Goal: Transaction & Acquisition: Purchase product/service

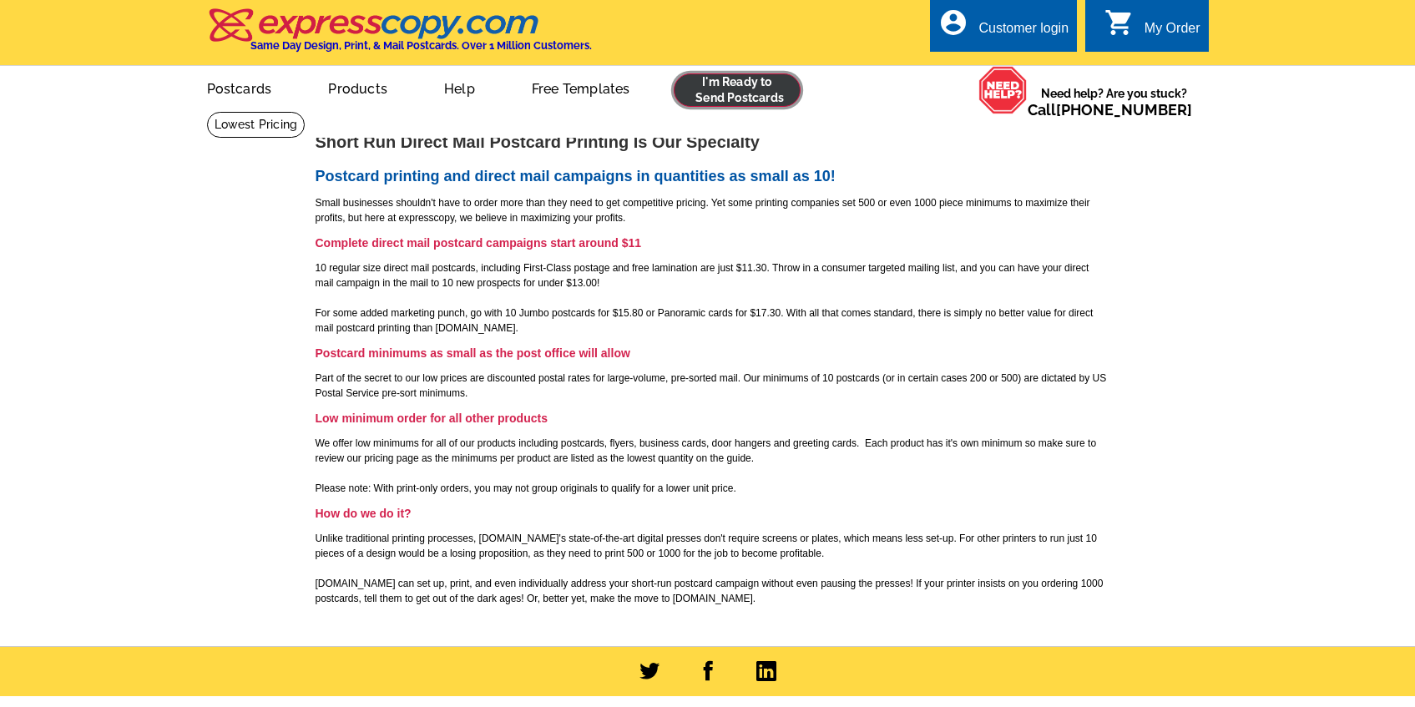
click at [713, 92] on link at bounding box center [737, 89] width 128 height 33
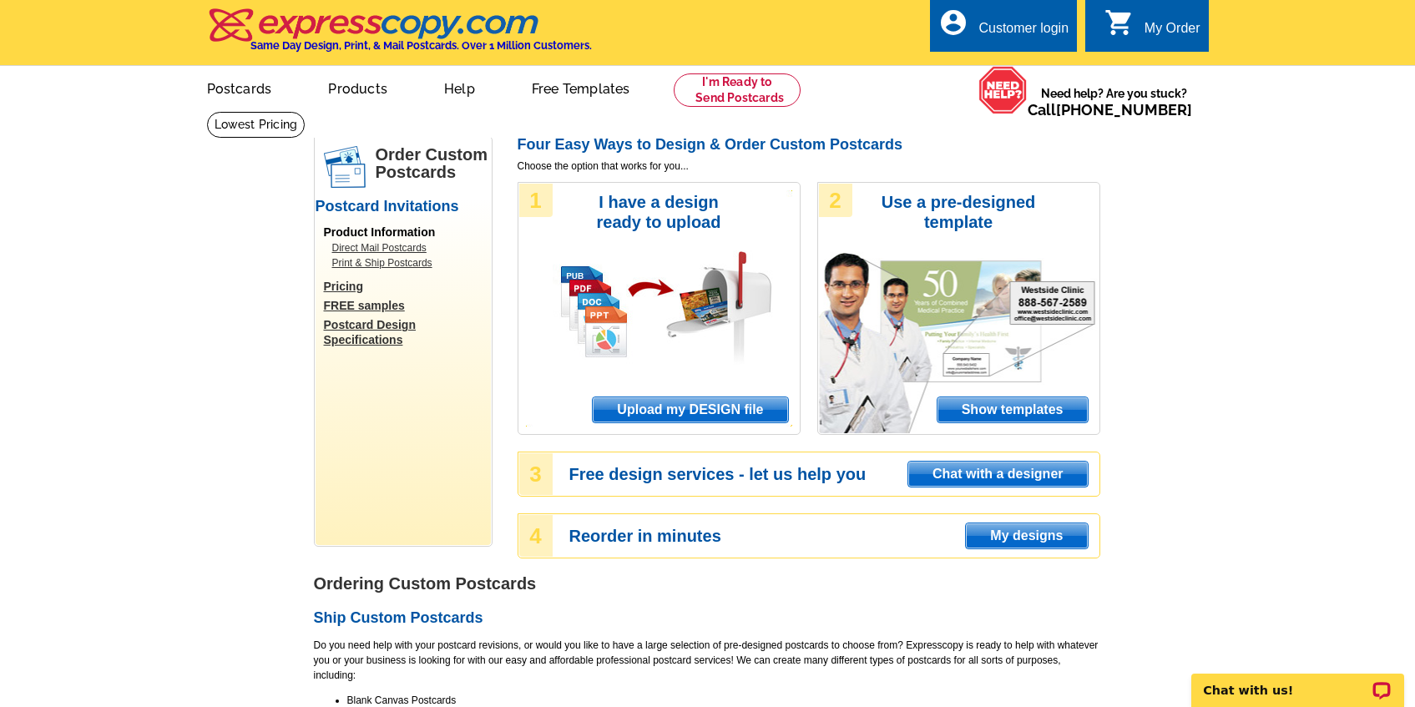
click at [659, 409] on span "Upload my DESIGN file" at bounding box center [690, 409] width 194 height 25
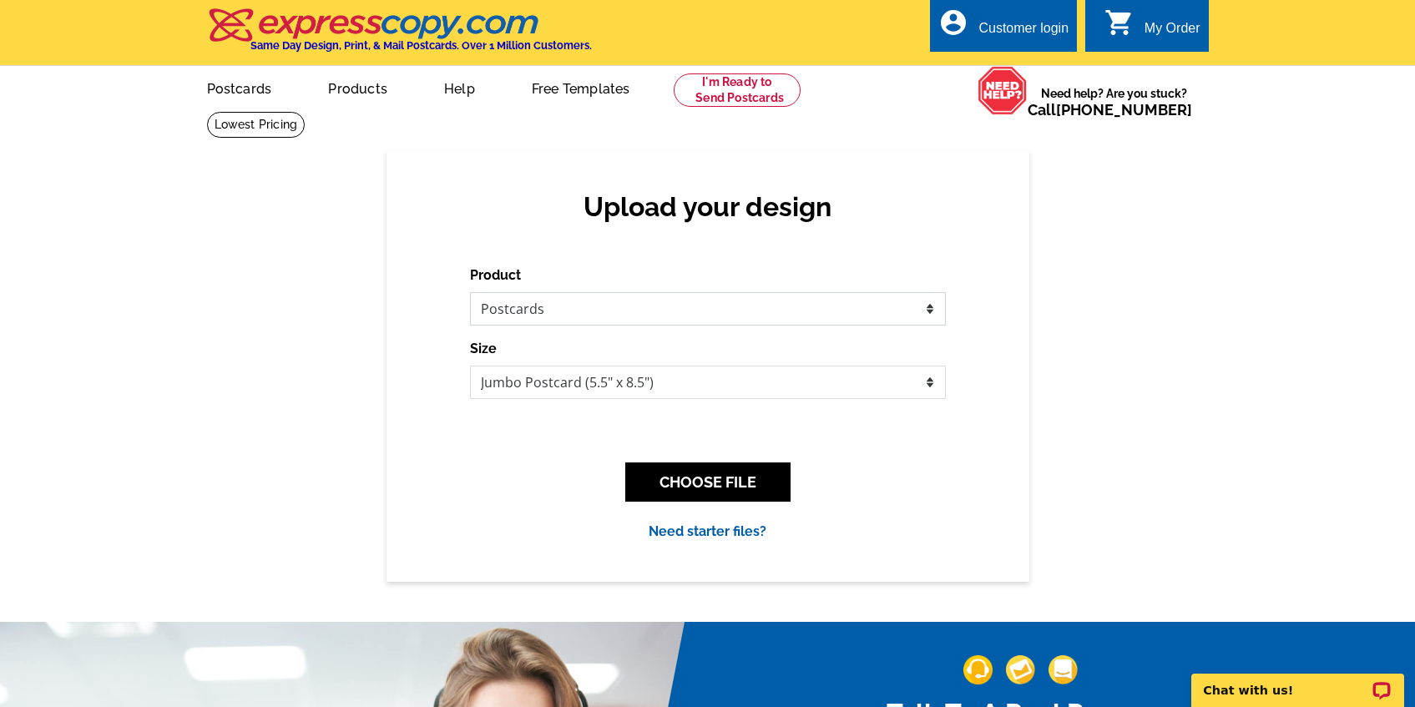
click at [501, 307] on select "Please select the type of file... Postcards Business Cards Letters and flyers G…" at bounding box center [708, 308] width 476 height 33
click at [470, 292] on select "Please select the type of file... Postcards Business Cards Letters and flyers G…" at bounding box center [708, 308] width 476 height 33
click at [695, 484] on button "CHOOSE FILE" at bounding box center [707, 481] width 165 height 39
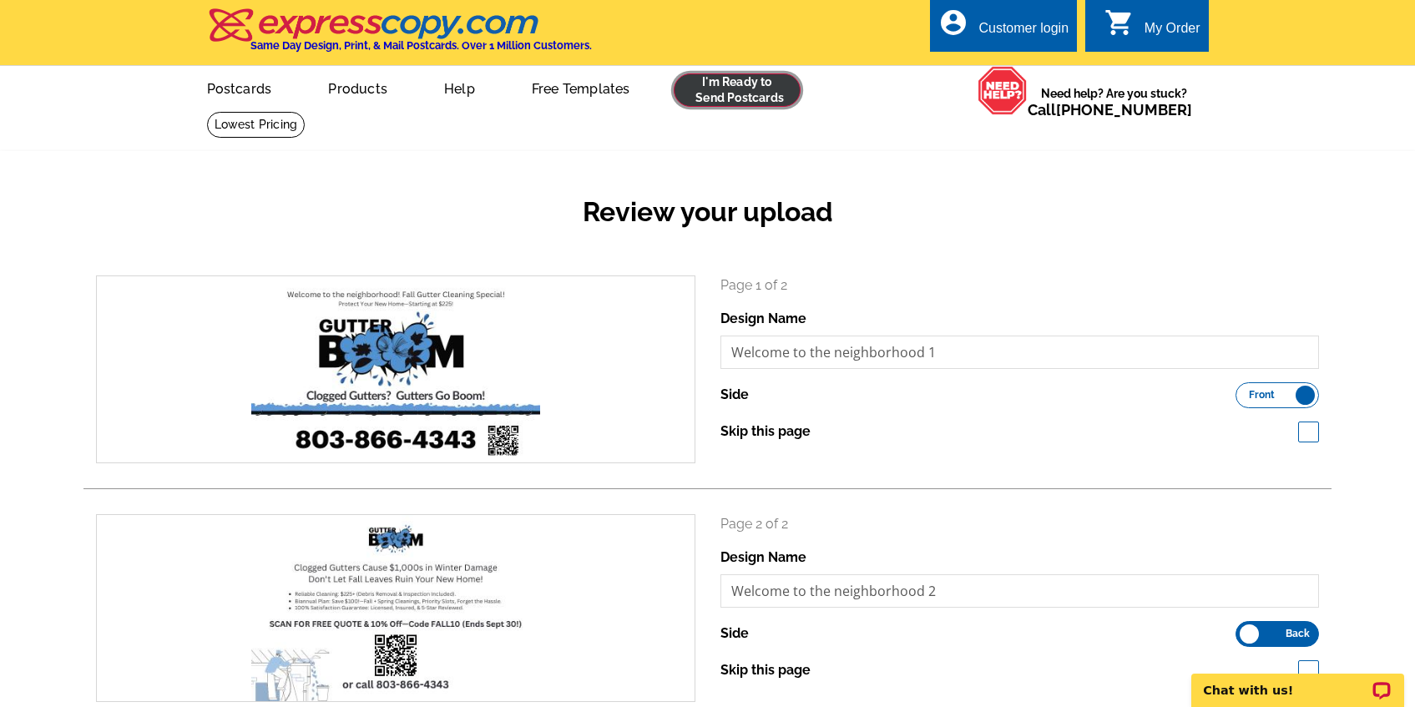
click at [715, 86] on link at bounding box center [737, 89] width 128 height 33
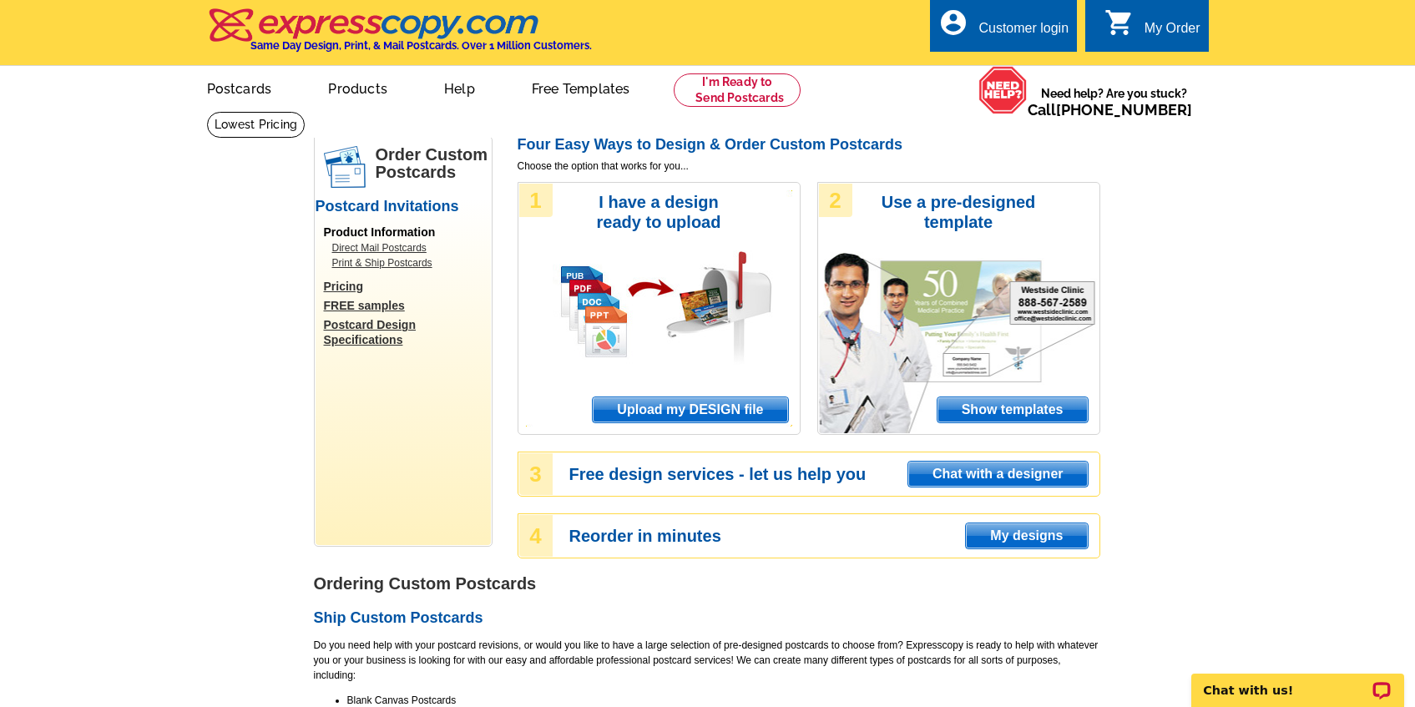
click at [651, 414] on span "Upload my DESIGN file" at bounding box center [690, 409] width 194 height 25
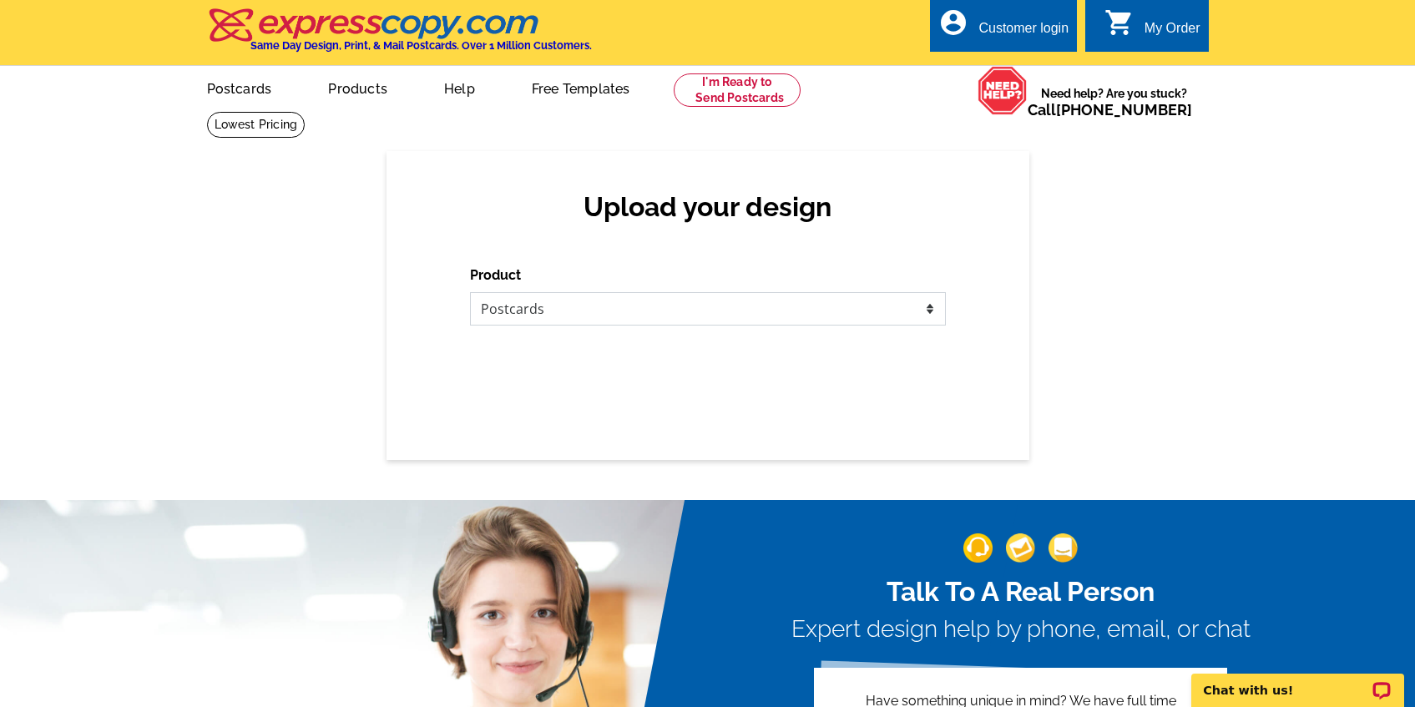
click at [490, 313] on select "Please select the type of file... Postcards Business Cards Letters and flyers G…" at bounding box center [708, 308] width 476 height 33
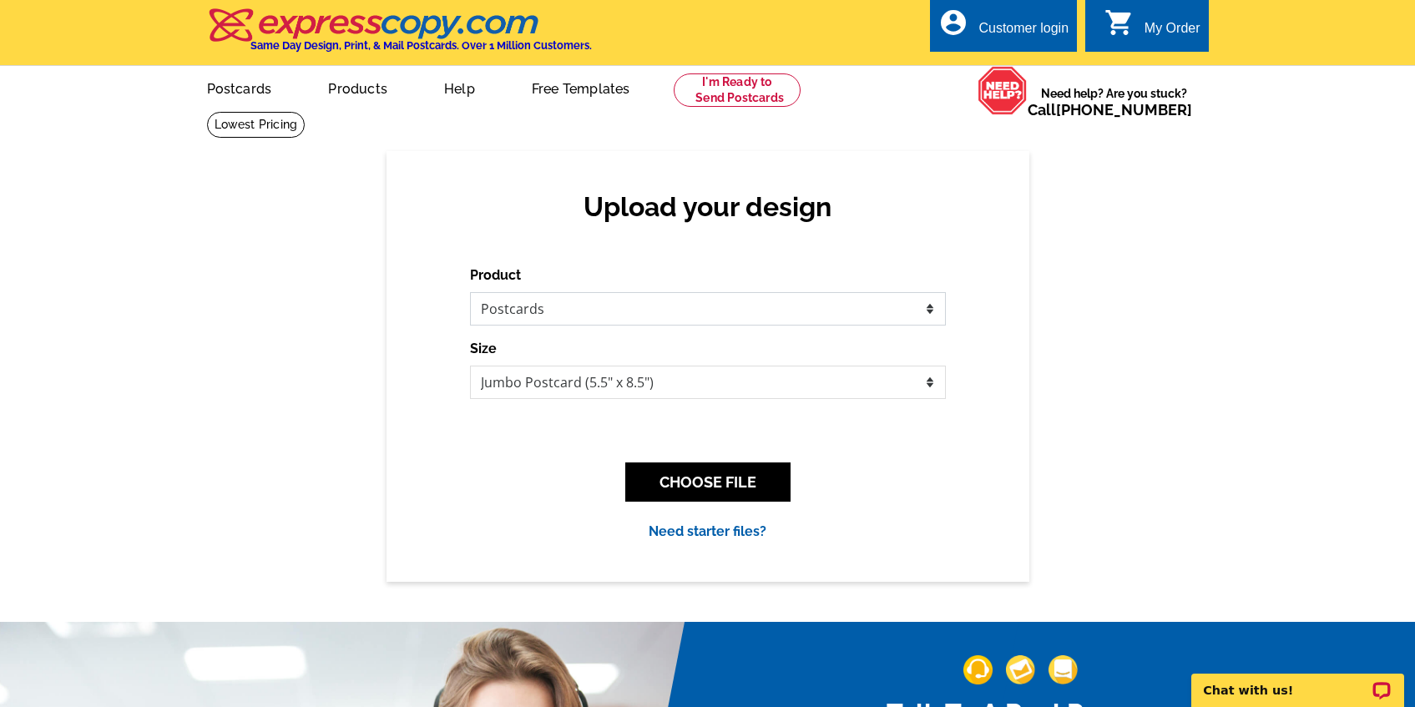
click at [470, 292] on select "Please select the type of file... Postcards Business Cards Letters and flyers G…" at bounding box center [708, 308] width 476 height 33
click at [588, 390] on select "Jumbo Postcard (5.5" x 8.5") Regular Postcard (4.25" x 5.6") Panoramic Postcard…" at bounding box center [708, 382] width 476 height 33
click at [470, 366] on select "Jumbo Postcard (5.5" x 8.5") Regular Postcard (4.25" x 5.6") Panoramic Postcard…" at bounding box center [708, 382] width 476 height 33
click at [699, 494] on button "CHOOSE FILE" at bounding box center [707, 481] width 165 height 39
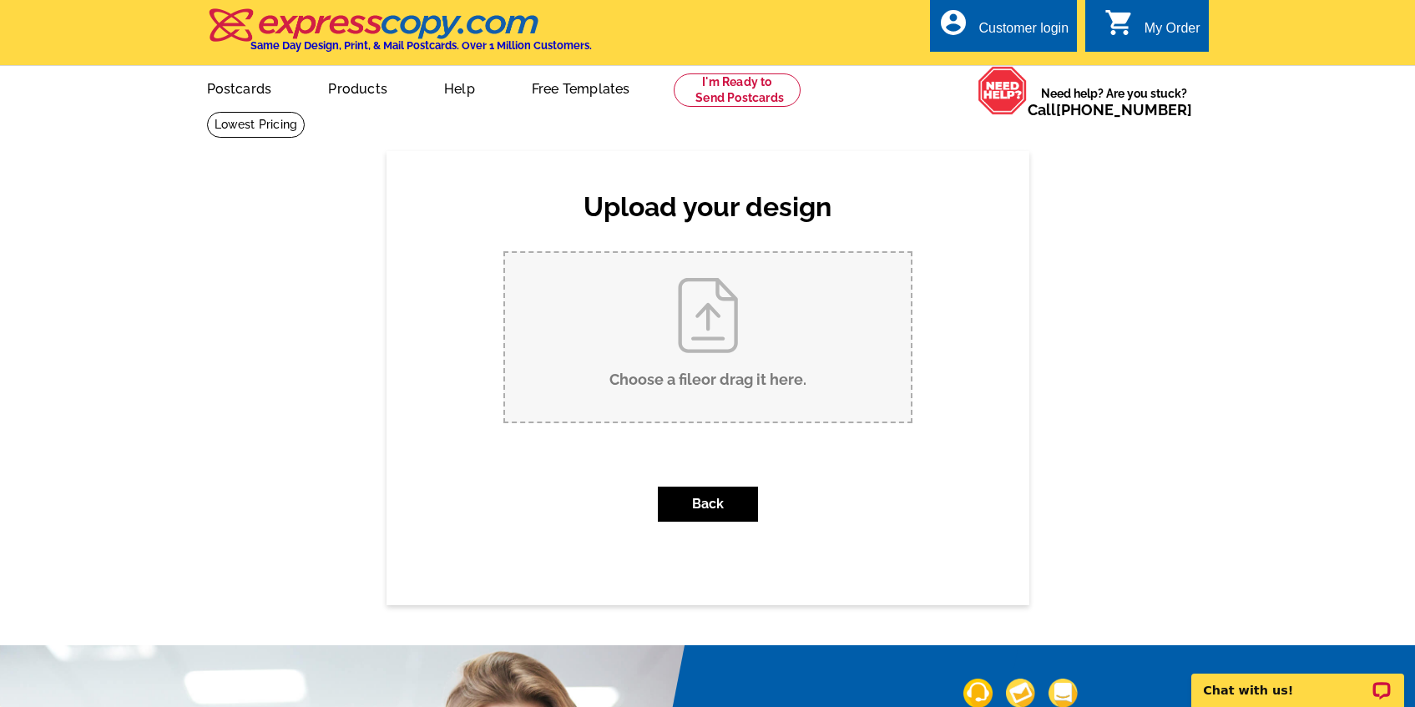
click at [708, 351] on input "Choose a file or drag it here ." at bounding box center [708, 337] width 406 height 169
type input "C:\fakepath\Welcome to the neighborhood!.pdf"
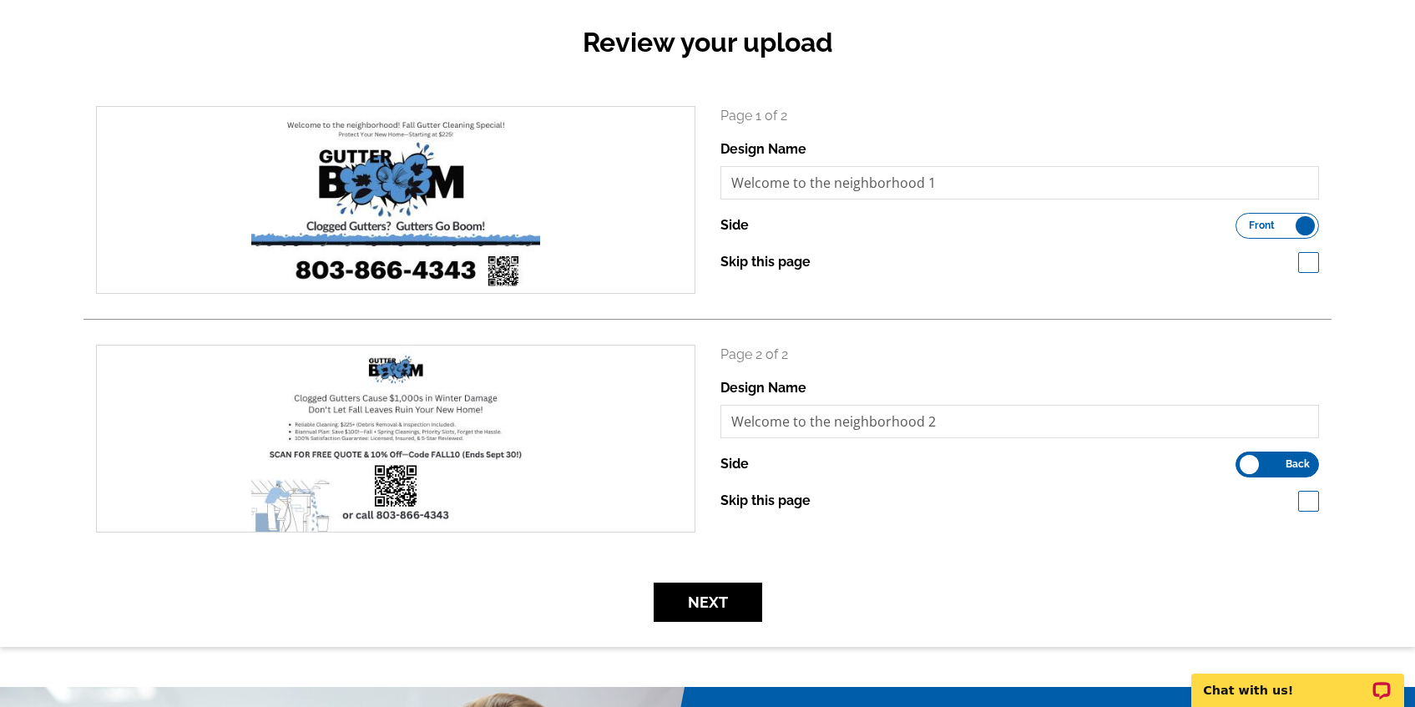
scroll to position [168, 0]
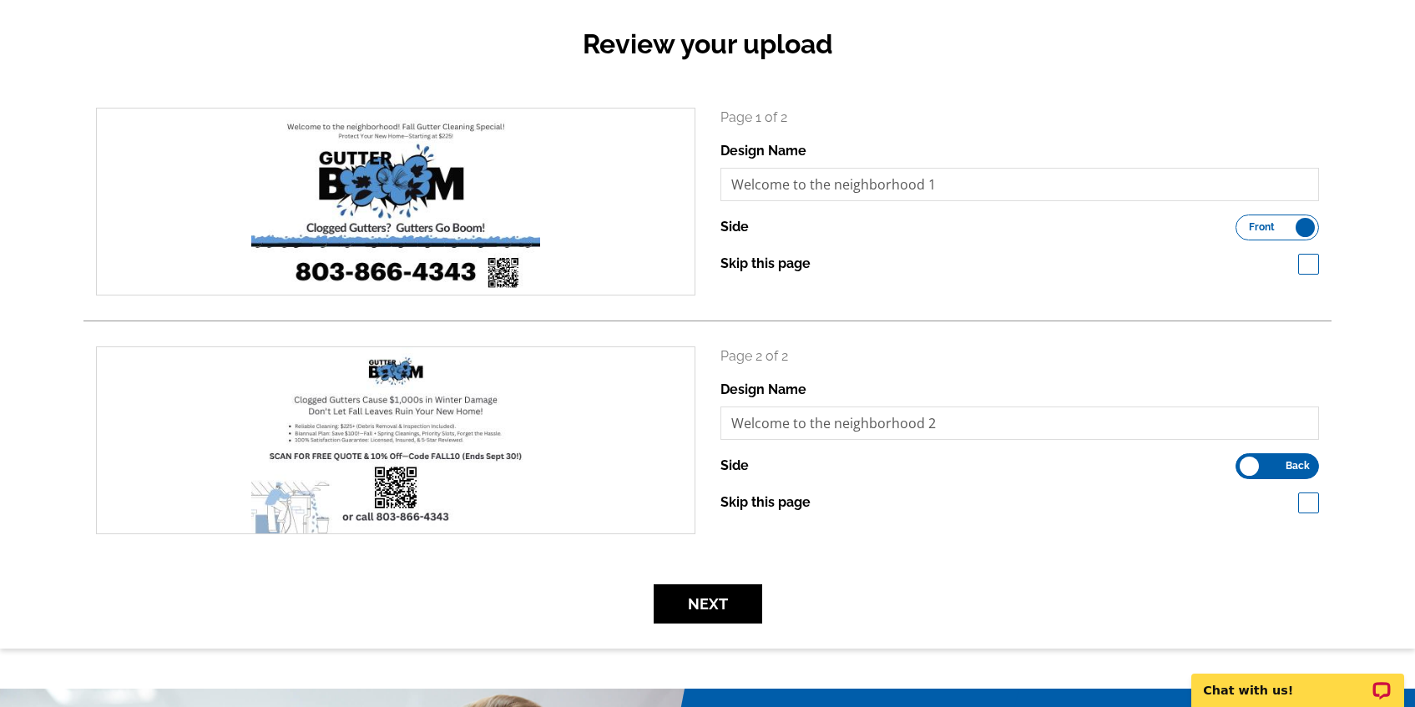
click at [881, 580] on form "search Page 1 of 2 Design Name Welcome to the neighborhood 1 Side Front" at bounding box center [707, 366] width 1248 height 516
click at [713, 595] on button "Next" at bounding box center [707, 603] width 108 height 39
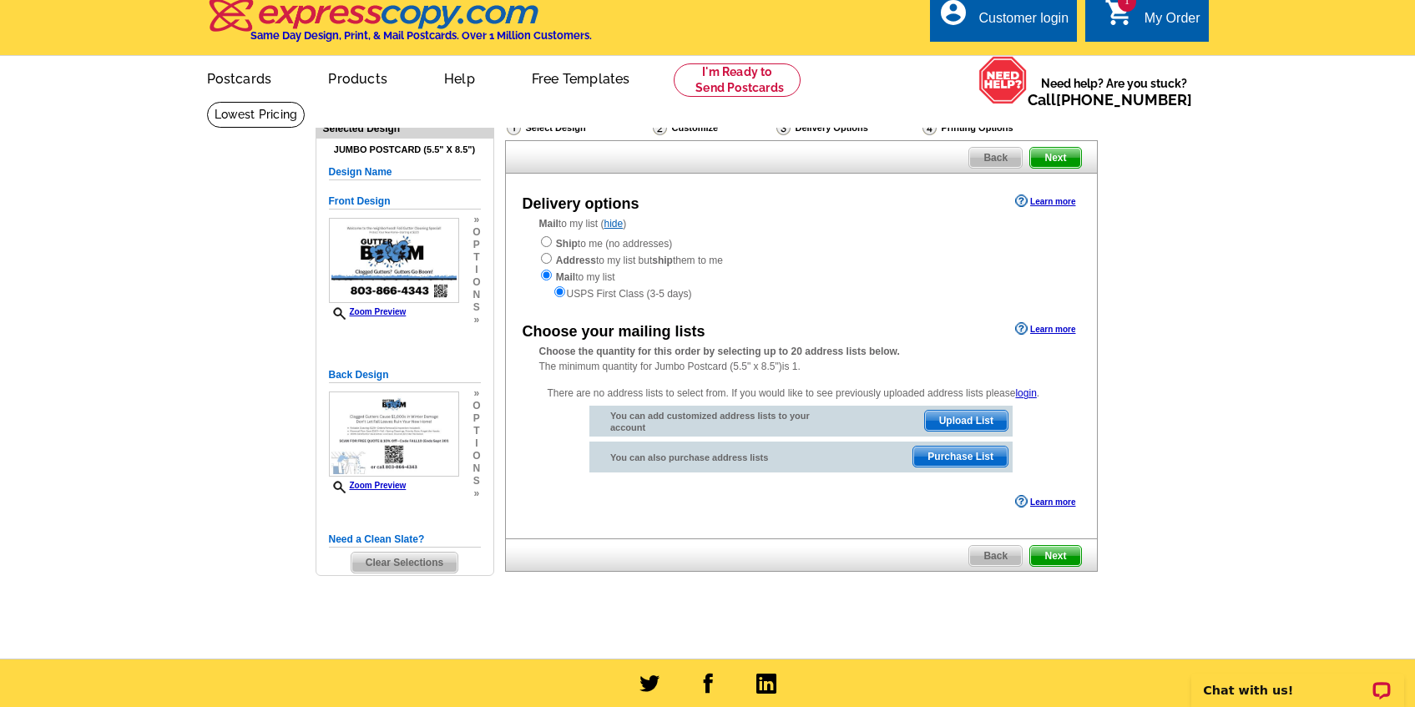
scroll to position [7, 0]
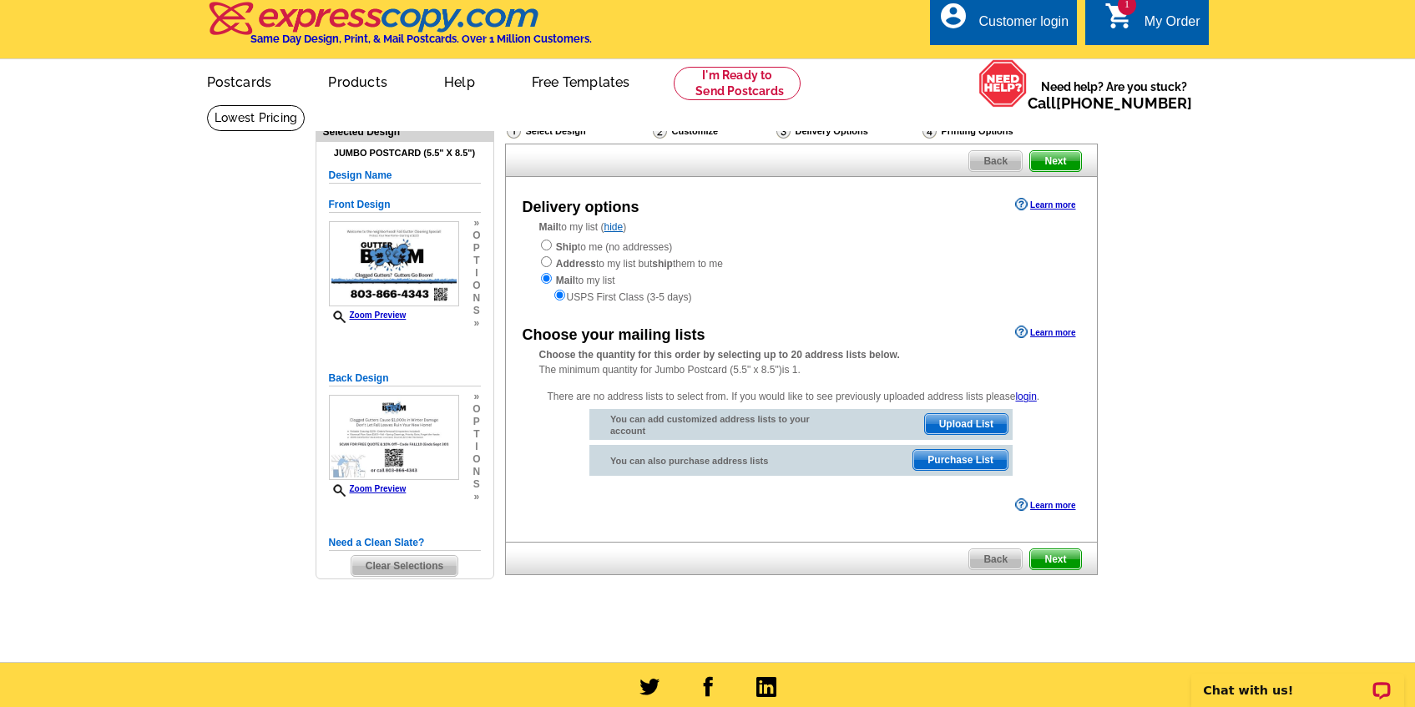
click at [966, 424] on span "Upload List" at bounding box center [966, 424] width 83 height 20
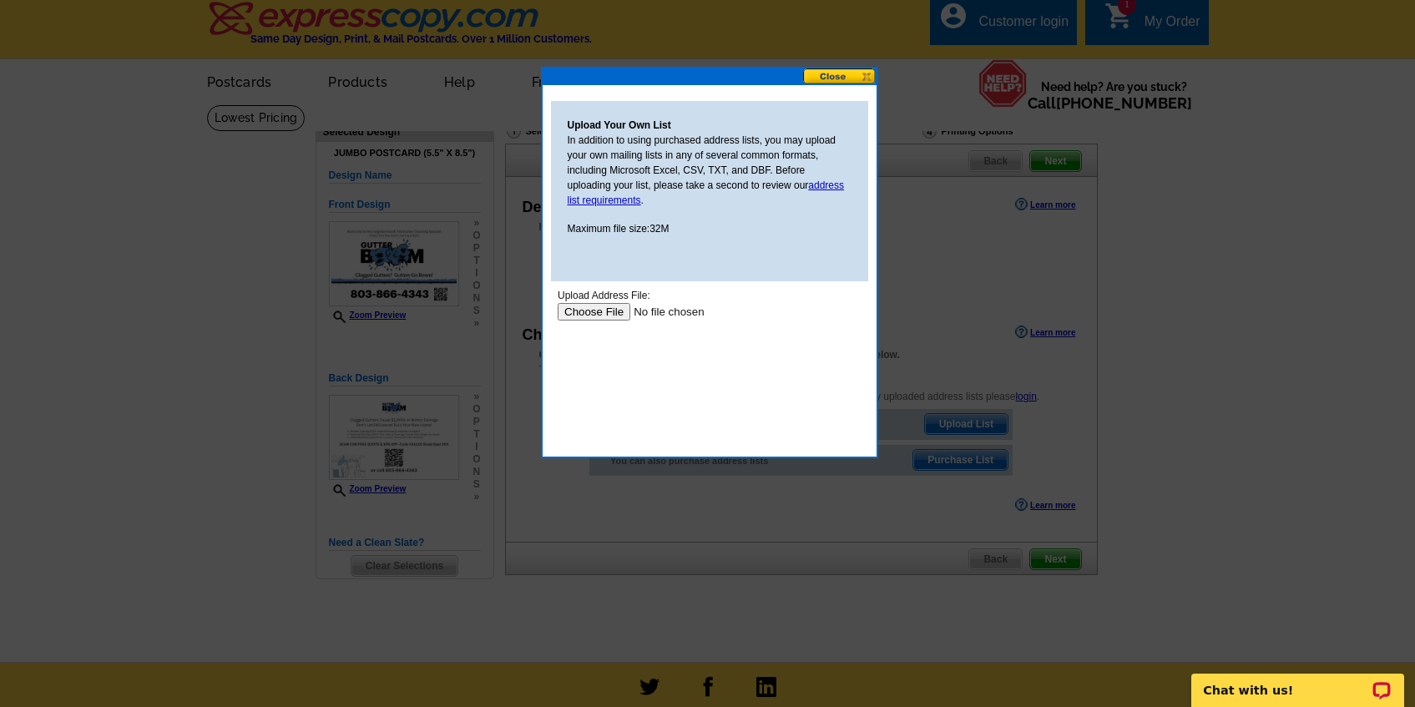
scroll to position [0, 0]
click at [818, 182] on link "address list requirements" at bounding box center [705, 192] width 277 height 27
click at [587, 314] on input "file" at bounding box center [662, 312] width 211 height 18
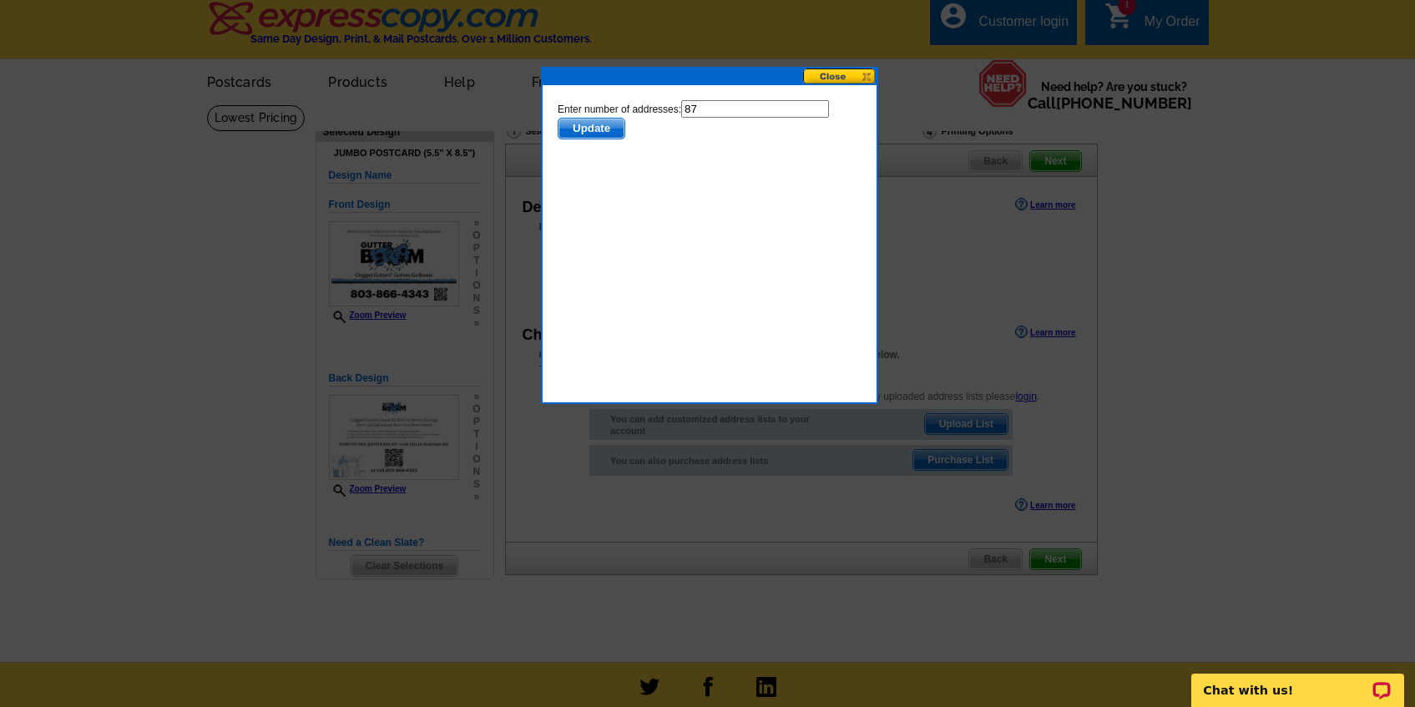
drag, startPoint x: 583, startPoint y: 129, endPoint x: 645, endPoint y: 173, distance: 76.0
click at [645, 173] on body "Enter number of addresses: 87 Update" at bounding box center [709, 175] width 304 height 150
click at [598, 129] on span "Update" at bounding box center [590, 129] width 66 height 20
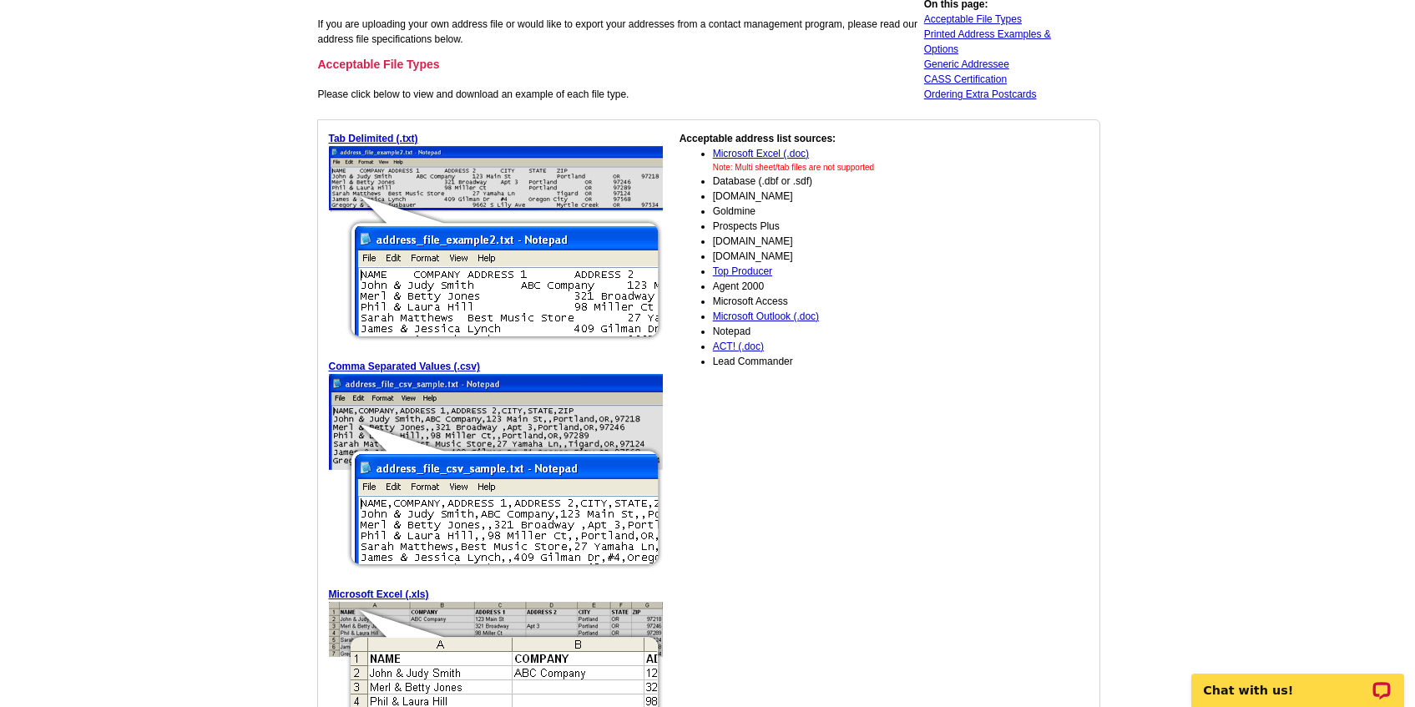
scroll to position [168, 0]
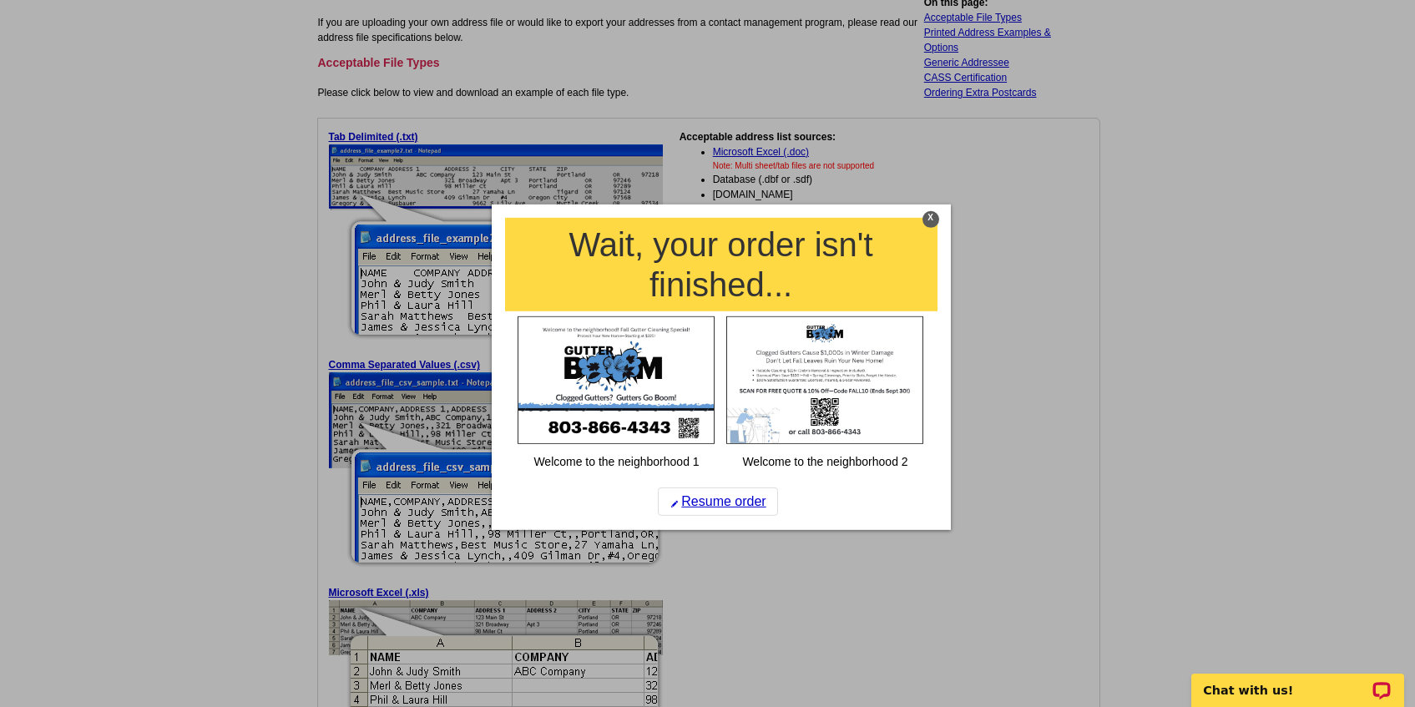
click at [929, 217] on div "X" at bounding box center [930, 218] width 17 height 17
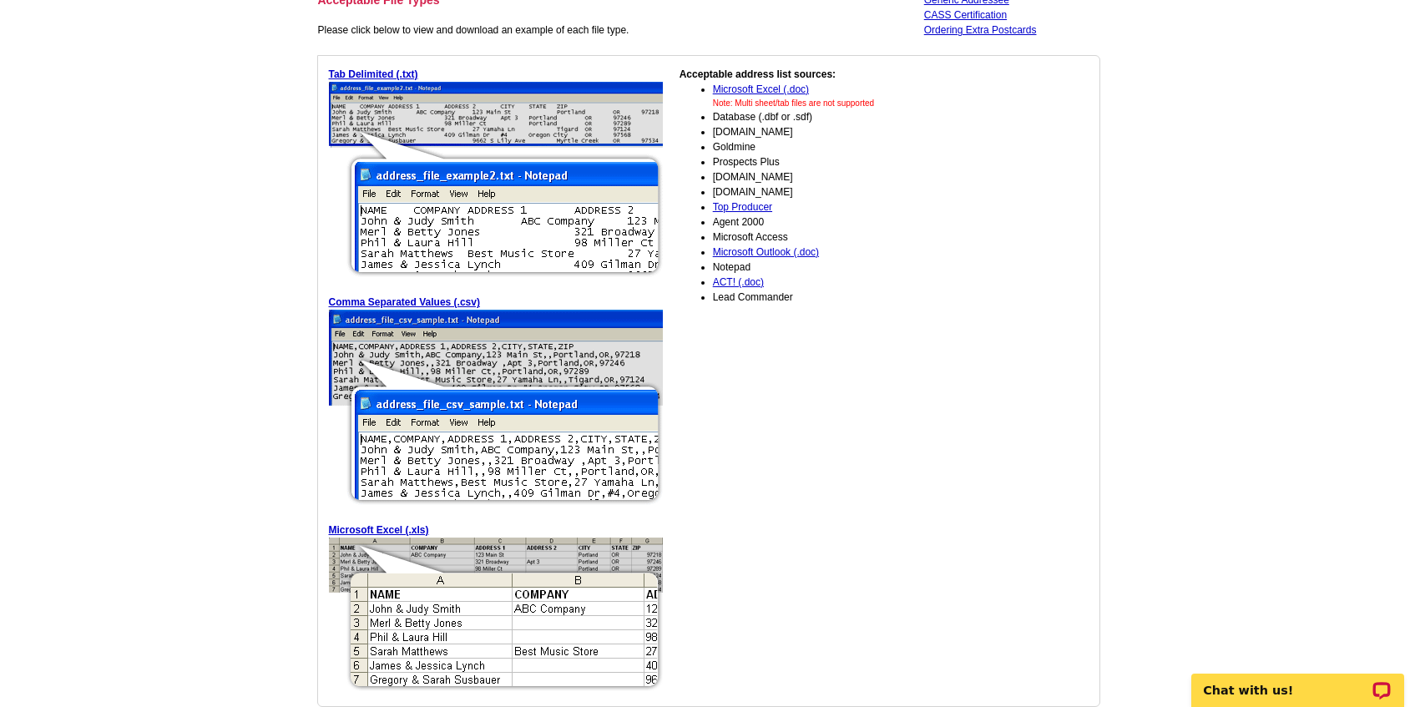
scroll to position [232, 0]
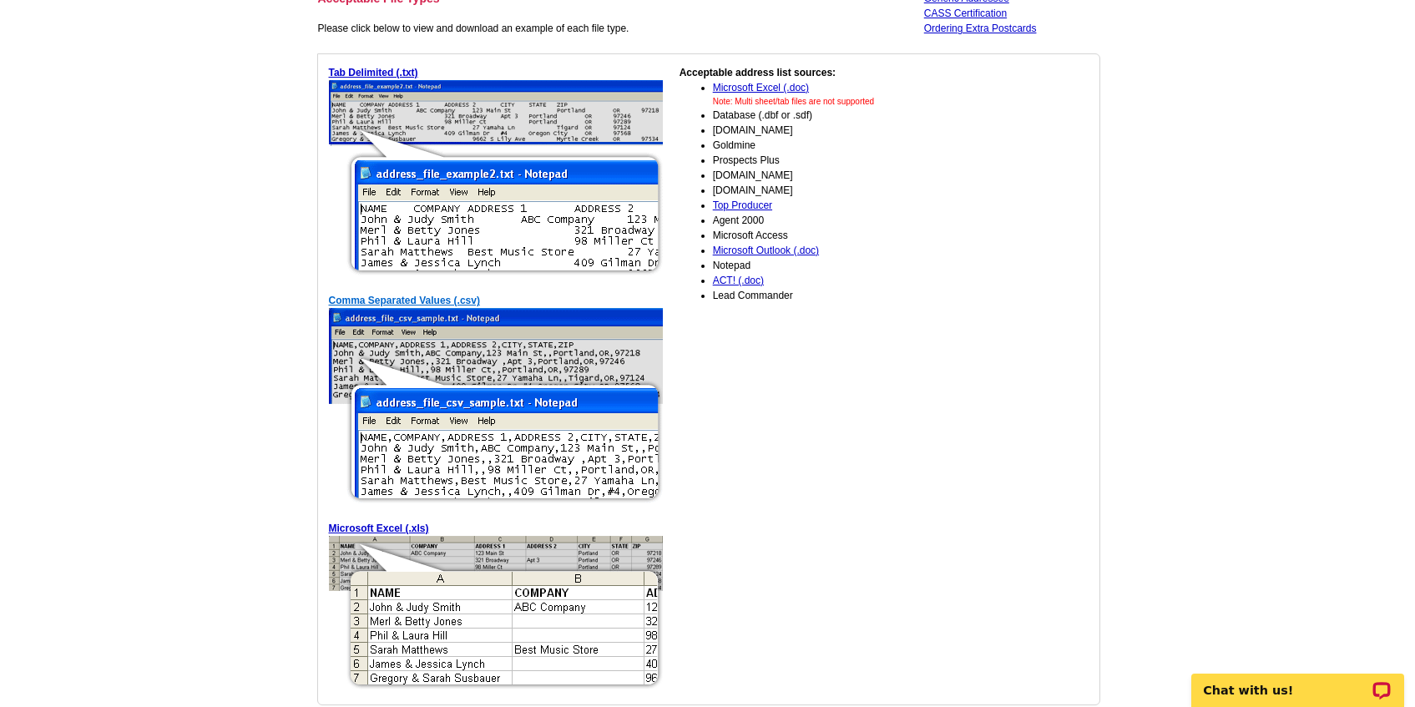
click at [391, 300] on link "Comma Separated Values (.csv)" at bounding box center [404, 301] width 151 height 12
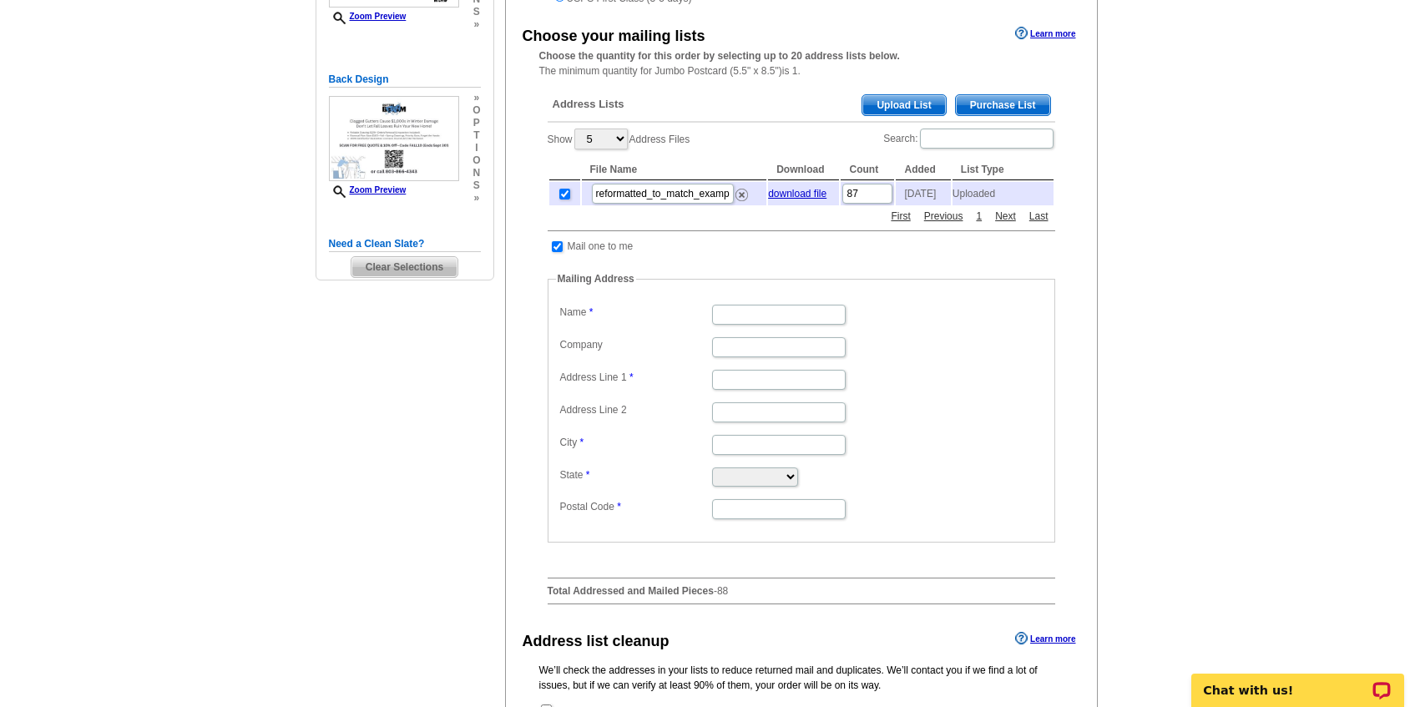
scroll to position [310, 0]
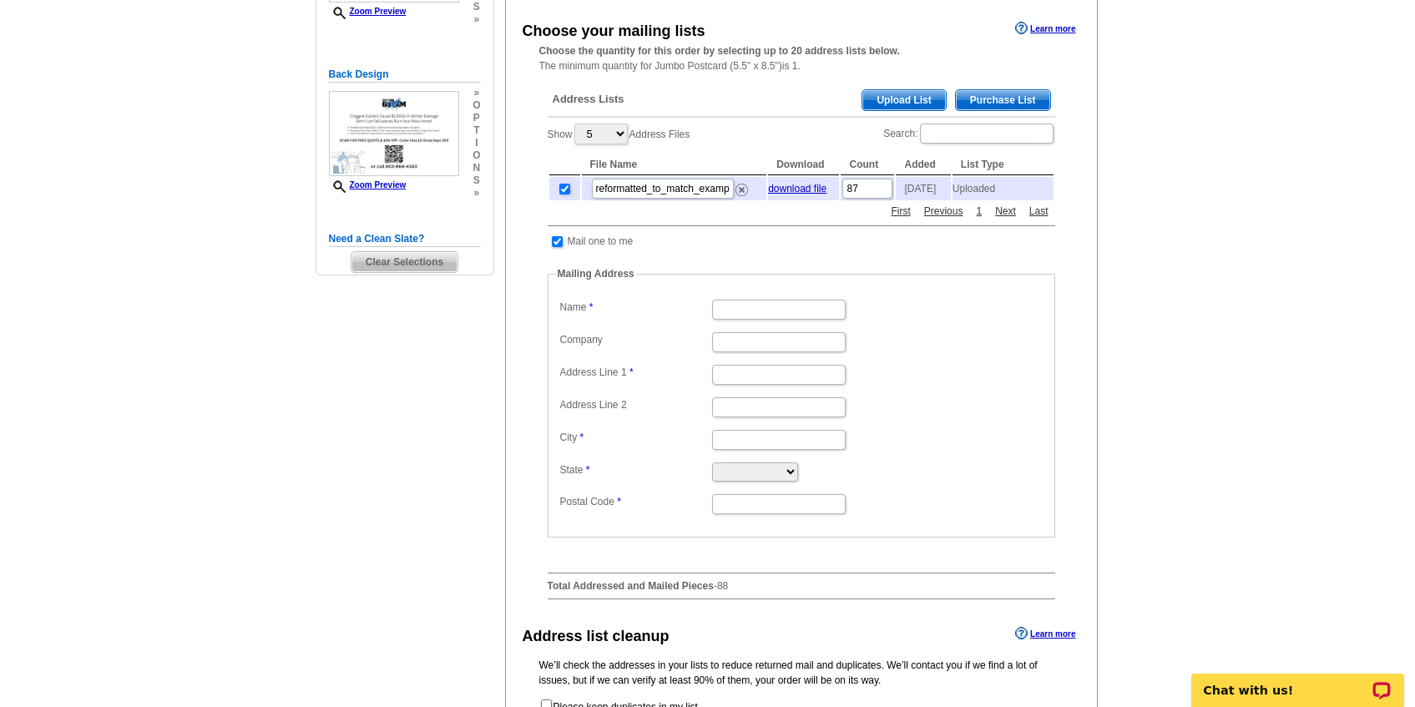
click at [555, 245] on input "checkbox" at bounding box center [557, 241] width 11 height 11
checkbox input "false"
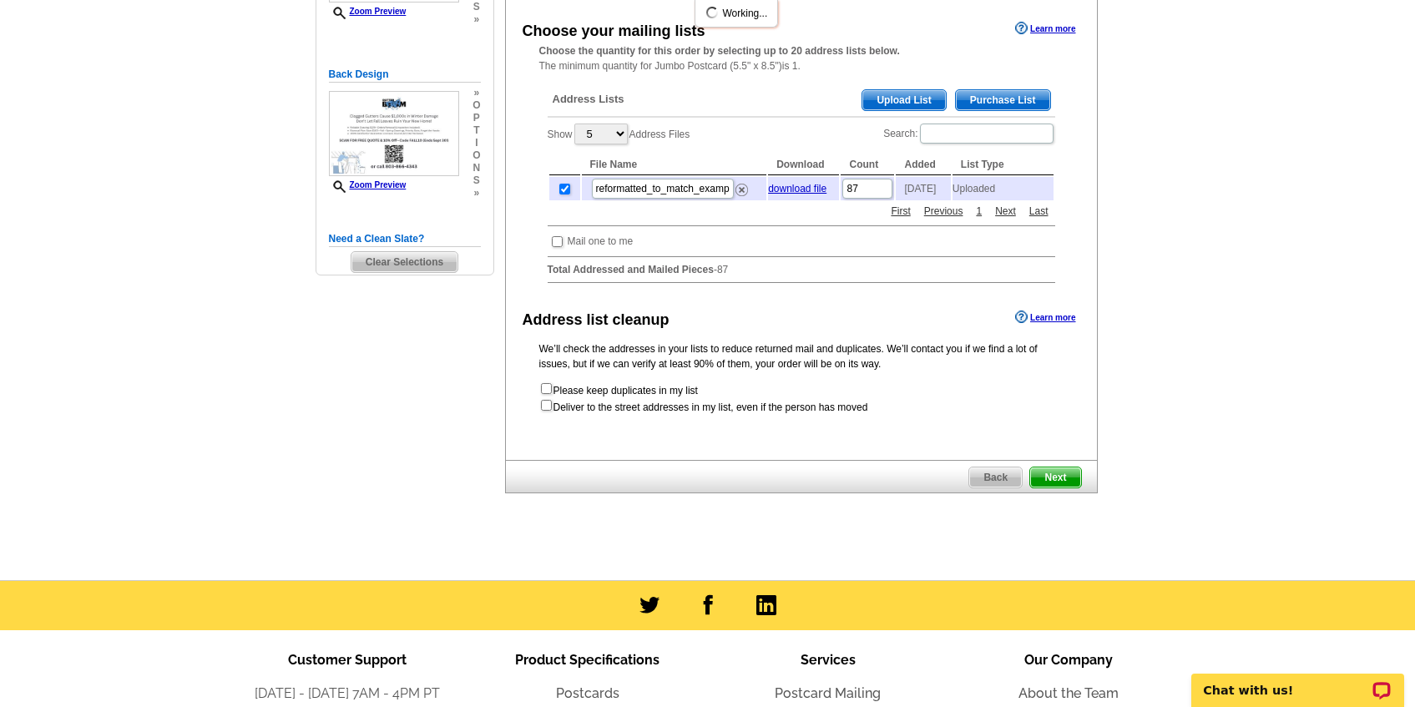
click at [630, 131] on label "Show 5 10 25 50 100 Address Files" at bounding box center [618, 134] width 143 height 24
click at [628, 131] on select "5 10 25 50 100" at bounding box center [600, 134] width 53 height 21
click at [622, 131] on select "5 10 25 50 100" at bounding box center [600, 134] width 53 height 21
click at [576, 124] on select "5 10 25 50 100" at bounding box center [600, 134] width 53 height 21
click at [601, 135] on select "5 10 25 50 100" at bounding box center [600, 134] width 53 height 21
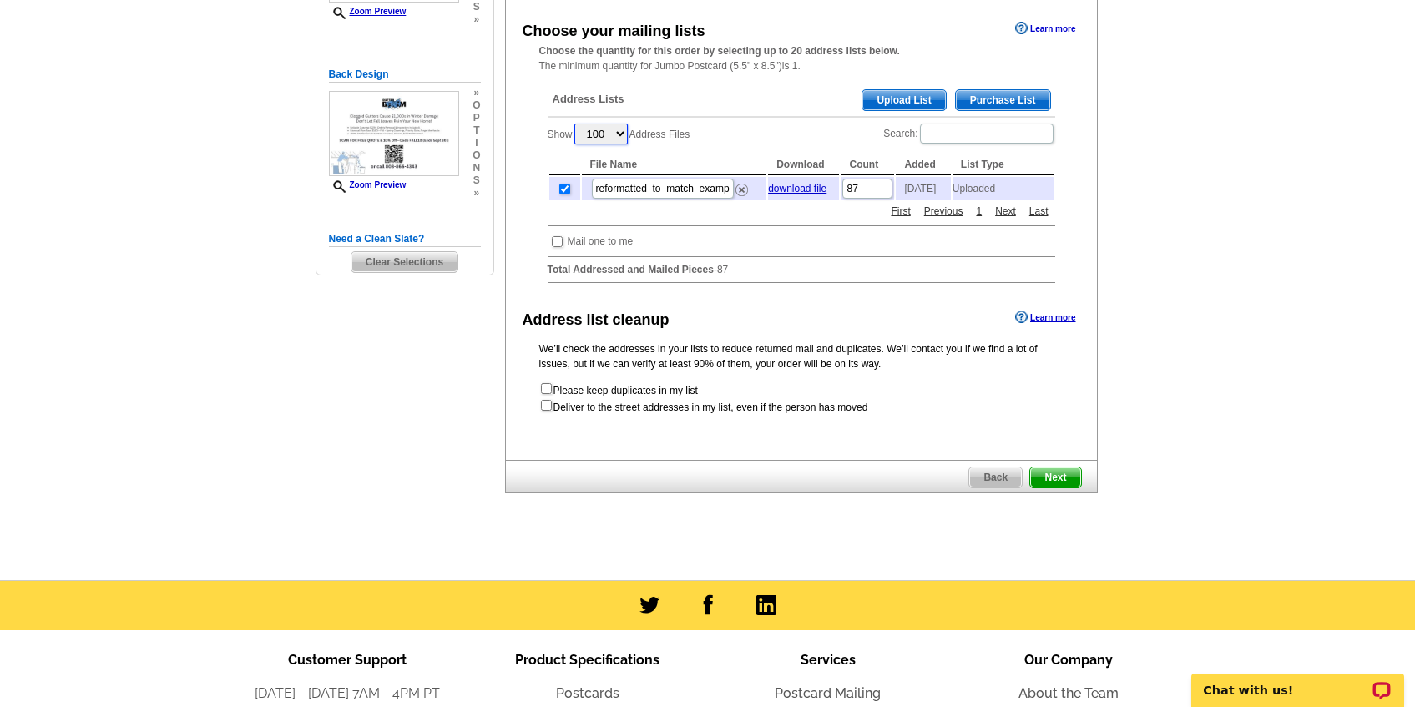
select select "5"
click at [576, 124] on select "5 10 25 50 100" at bounding box center [600, 134] width 53 height 21
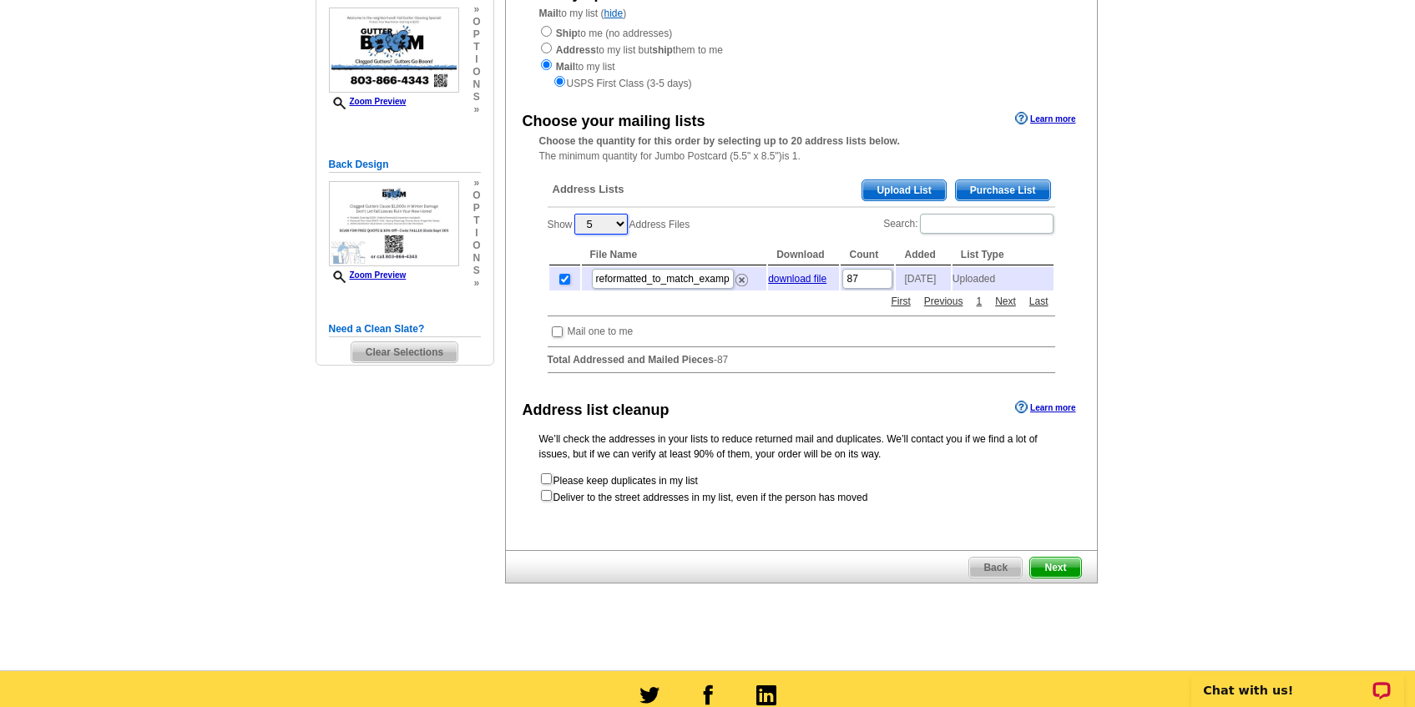
scroll to position [224, 0]
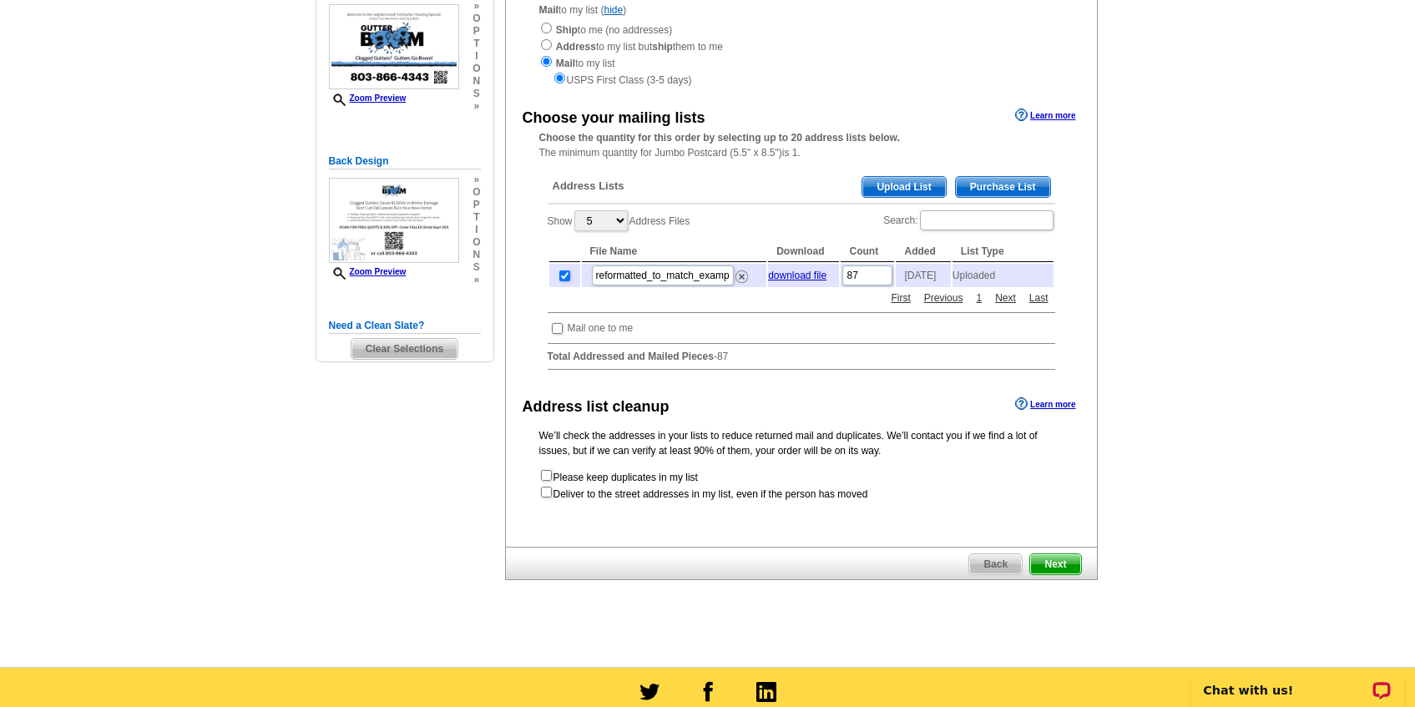
click at [1050, 567] on span "Next" at bounding box center [1055, 564] width 50 height 20
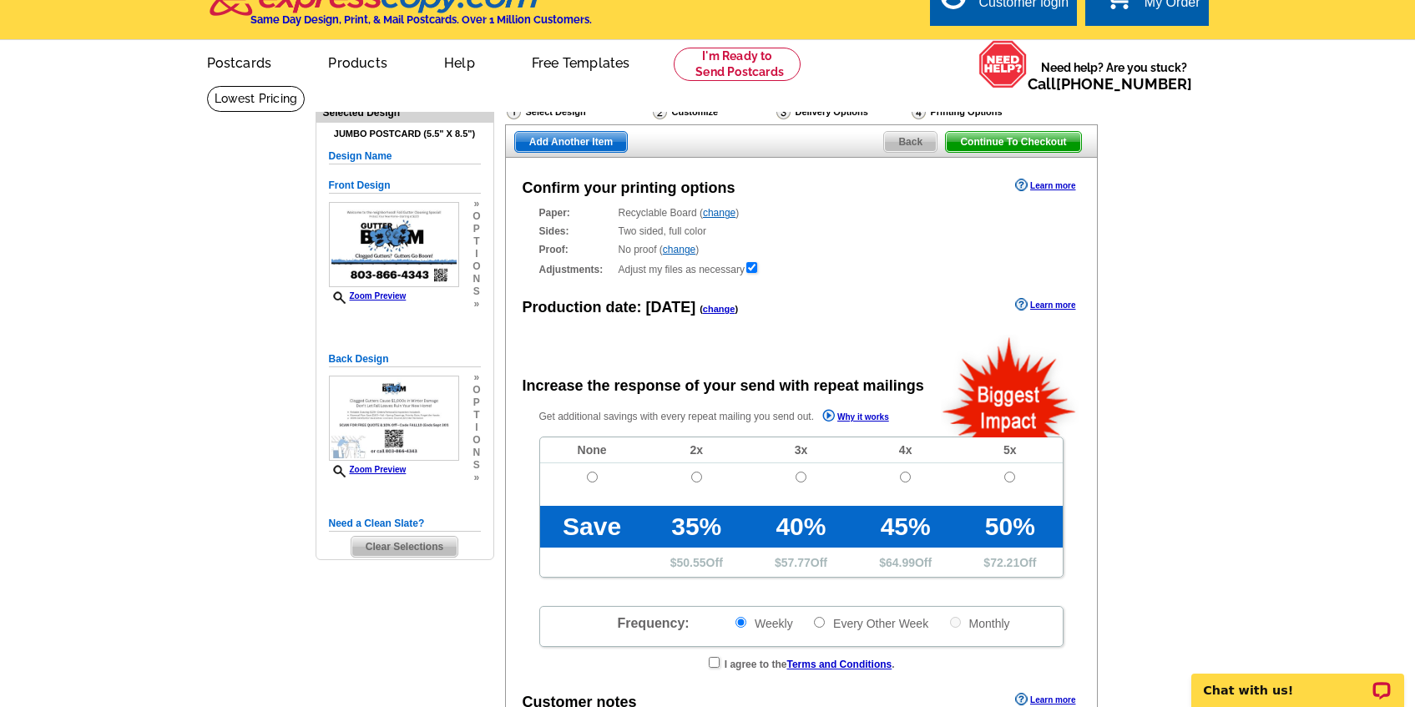
radio input "false"
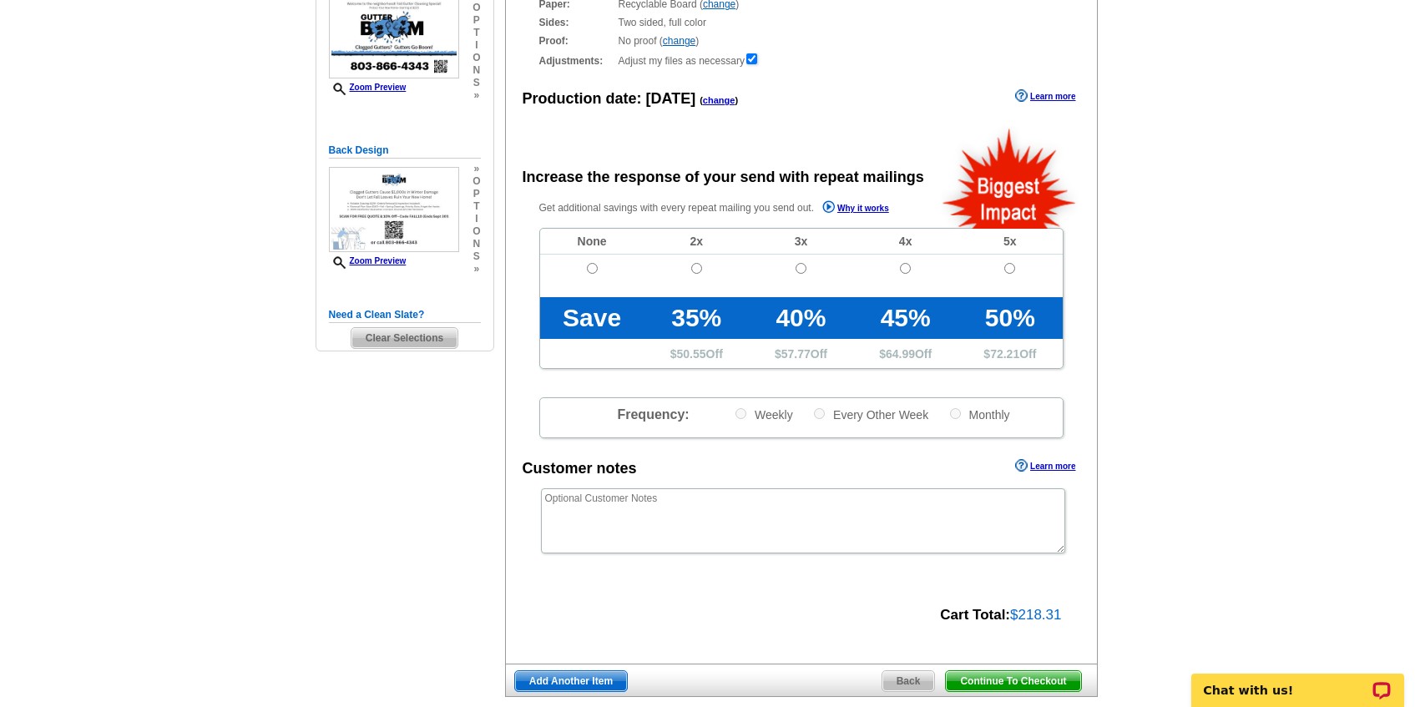
scroll to position [238, 0]
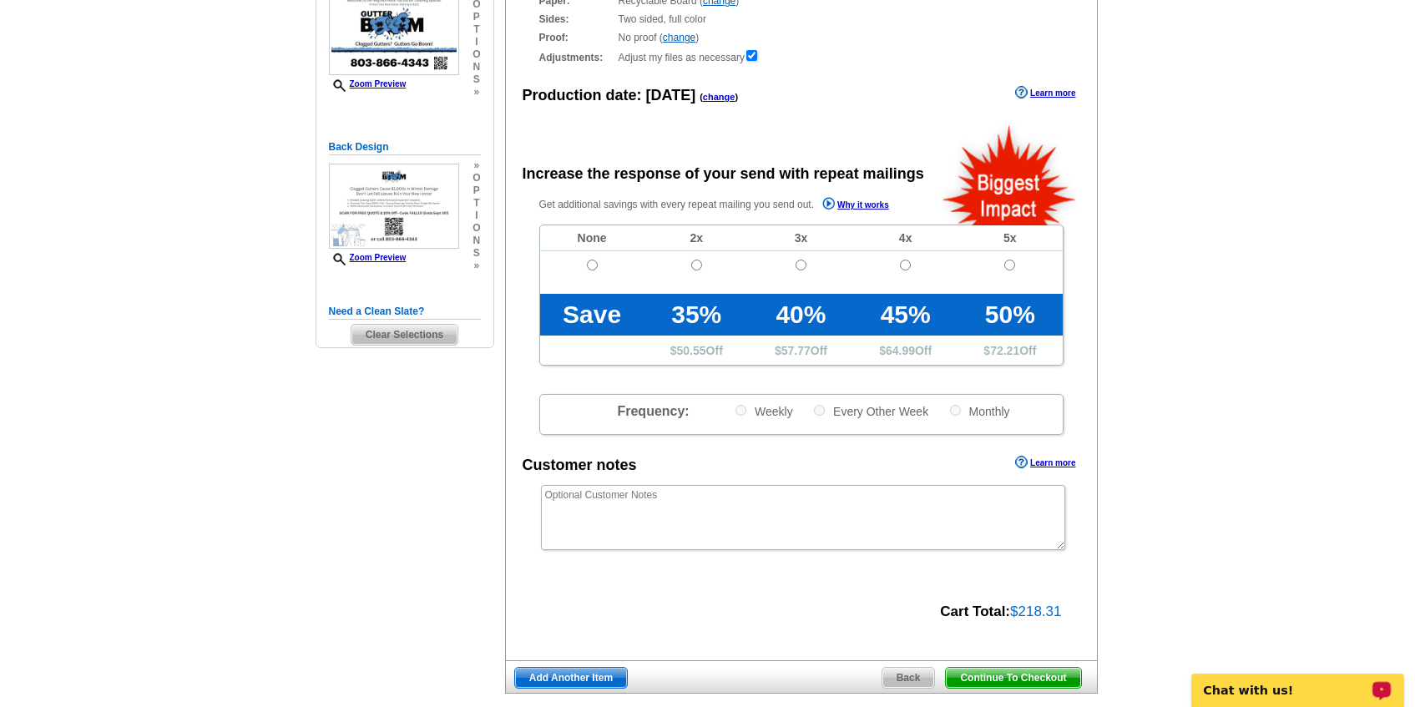
click at [1246, 693] on p "Chat with us!" at bounding box center [1285, 689] width 165 height 13
click at [1010, 264] on input "radio" at bounding box center [1009, 265] width 11 height 11
radio input "true"
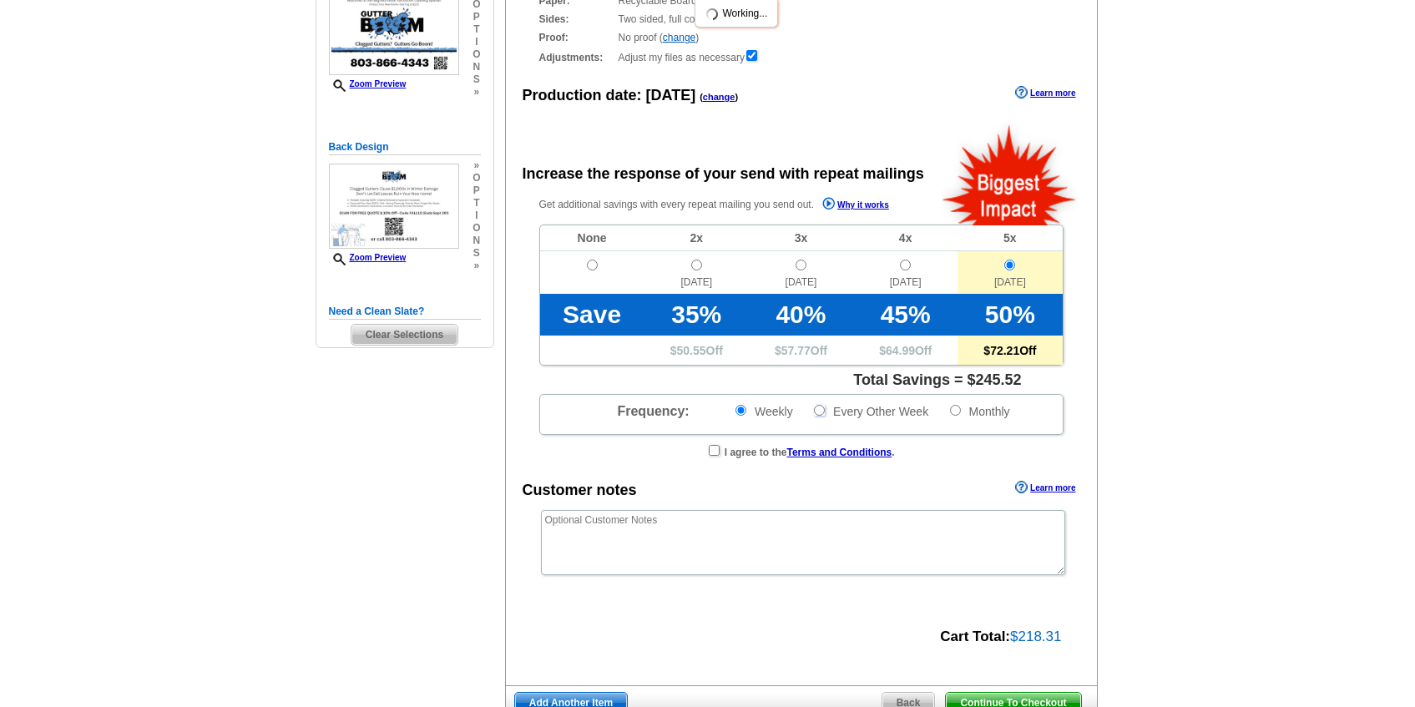
click at [820, 411] on input "Every Other Week" at bounding box center [819, 410] width 11 height 11
radio input "true"
click at [744, 409] on input "Weekly" at bounding box center [740, 410] width 11 height 11
radio input "true"
click at [818, 410] on input "Every Other Week" at bounding box center [819, 410] width 11 height 11
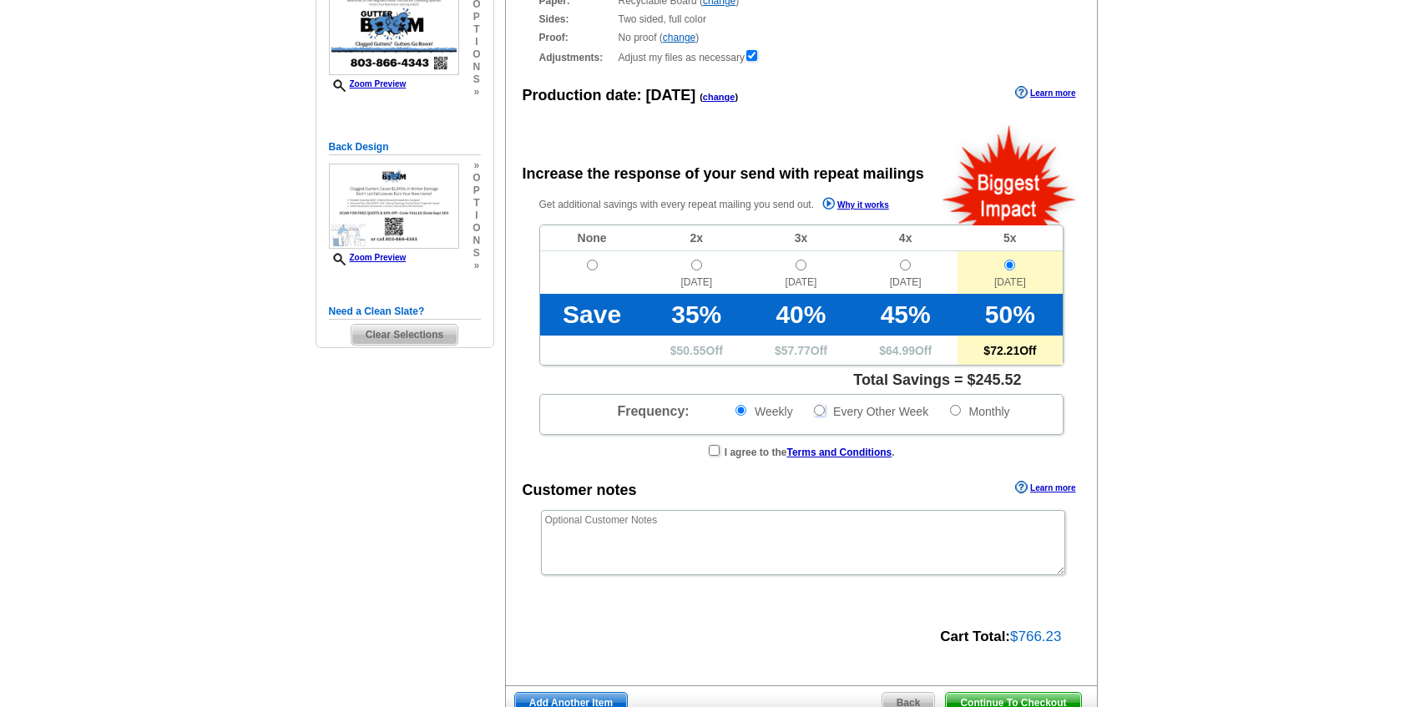
radio input "true"
click at [696, 267] on input "radio" at bounding box center [696, 265] width 11 height 11
radio input "true"
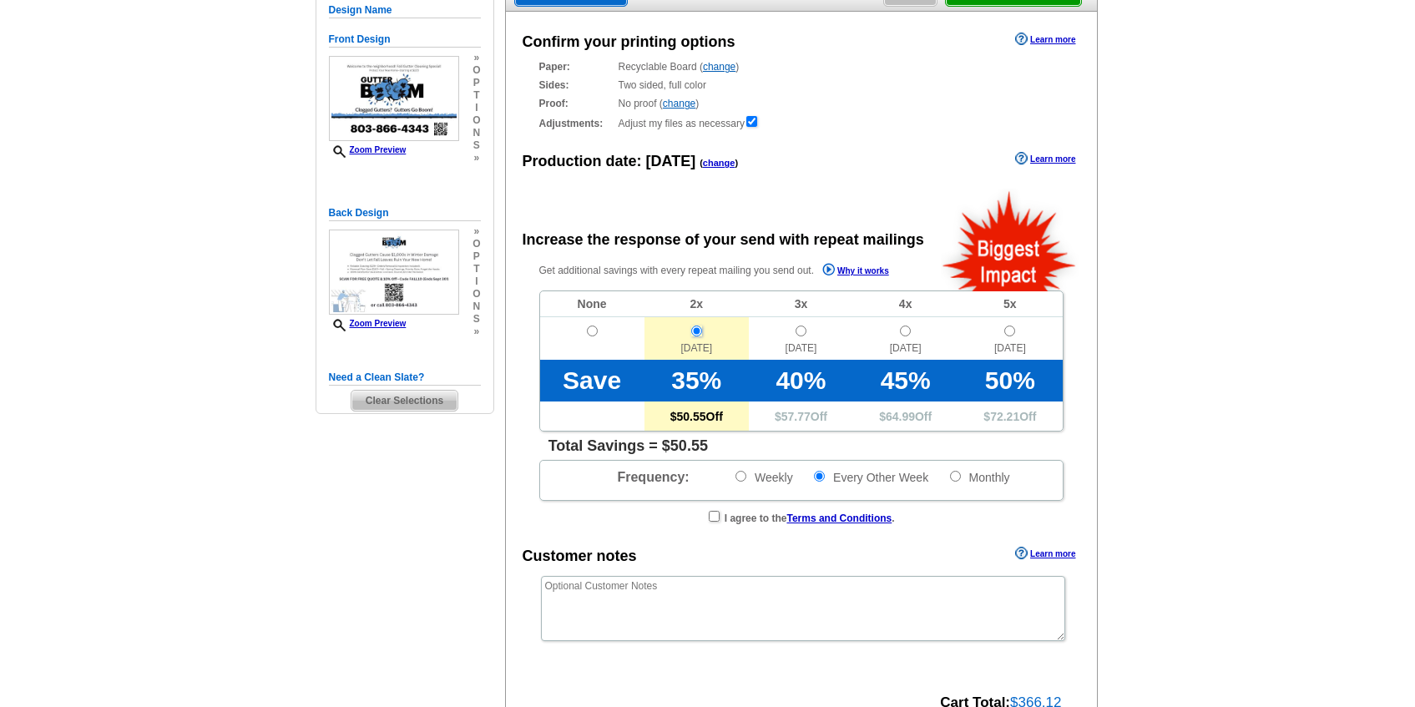
scroll to position [149, 0]
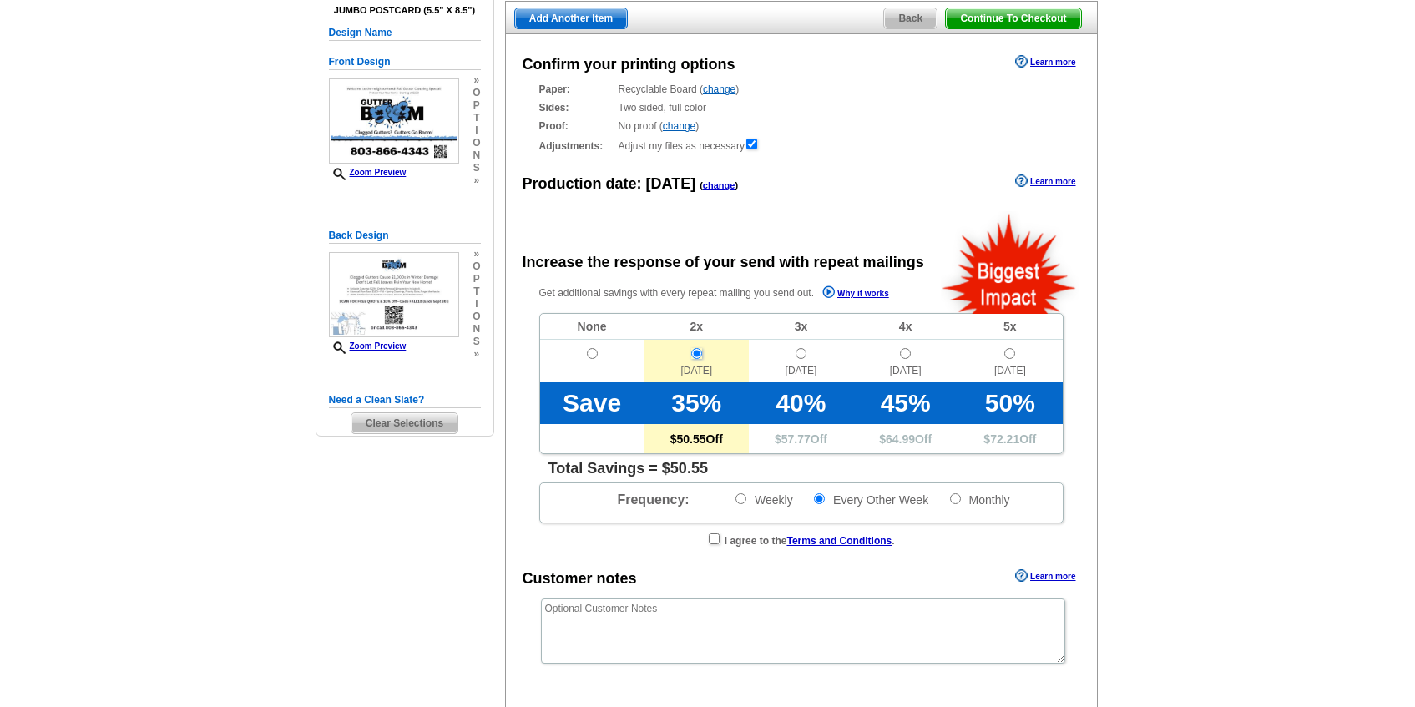
click at [698, 354] on input "radio" at bounding box center [696, 353] width 11 height 11
click at [794, 361] on td "Oct. 2" at bounding box center [801, 361] width 104 height 43
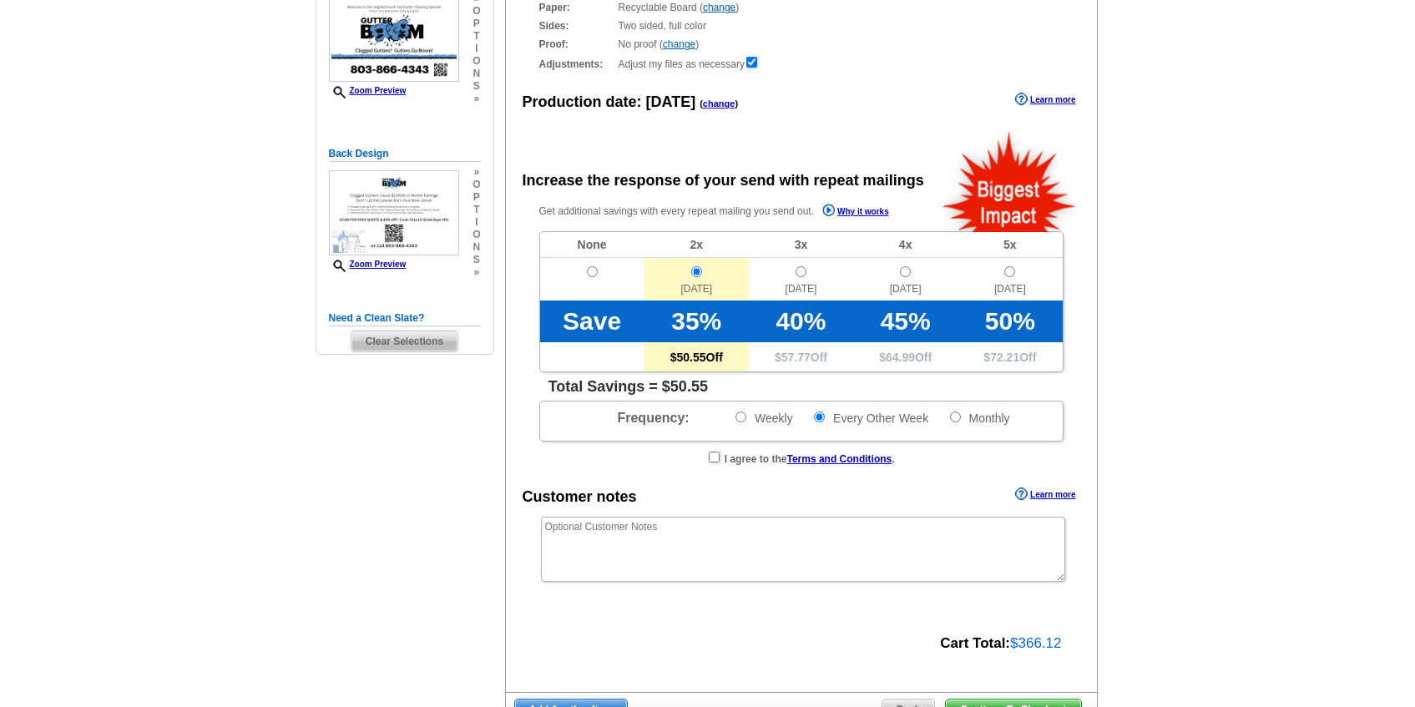
scroll to position [246, 0]
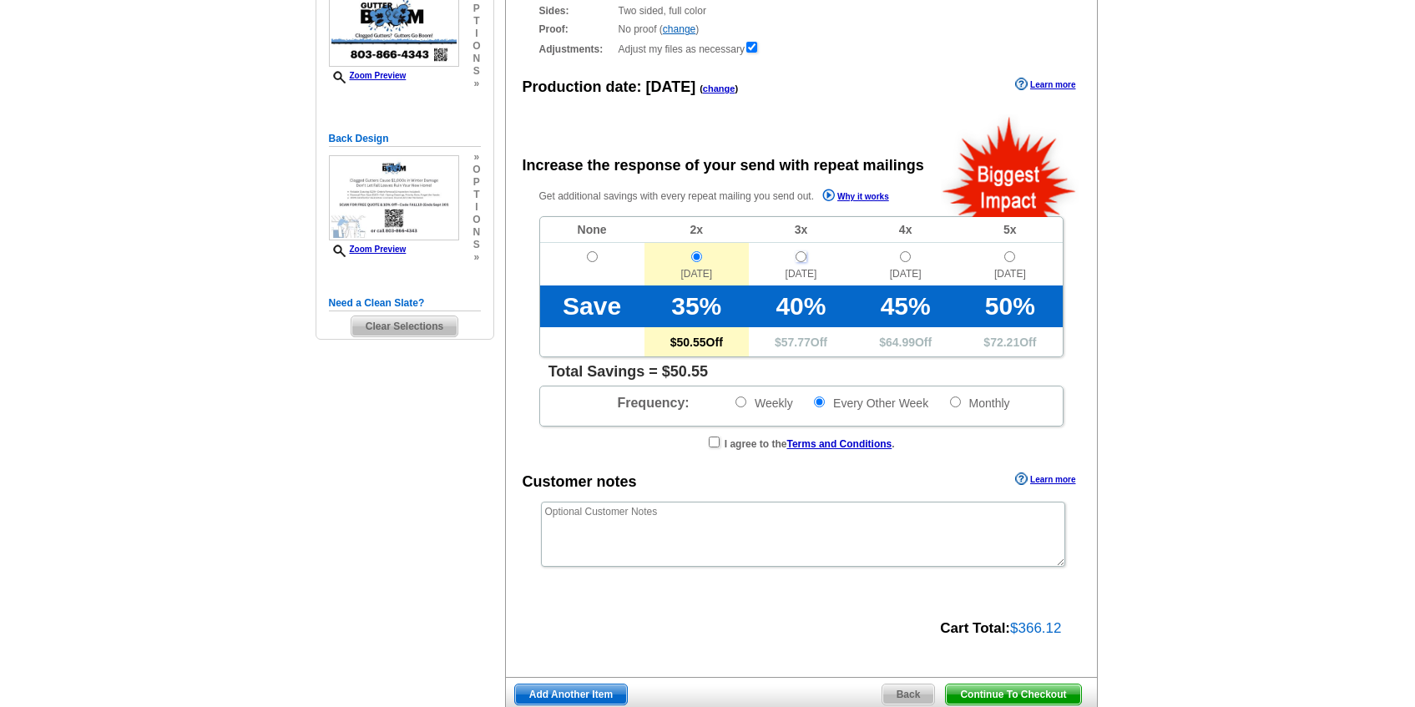
click at [799, 260] on input "radio" at bounding box center [800, 256] width 11 height 11
radio input "true"
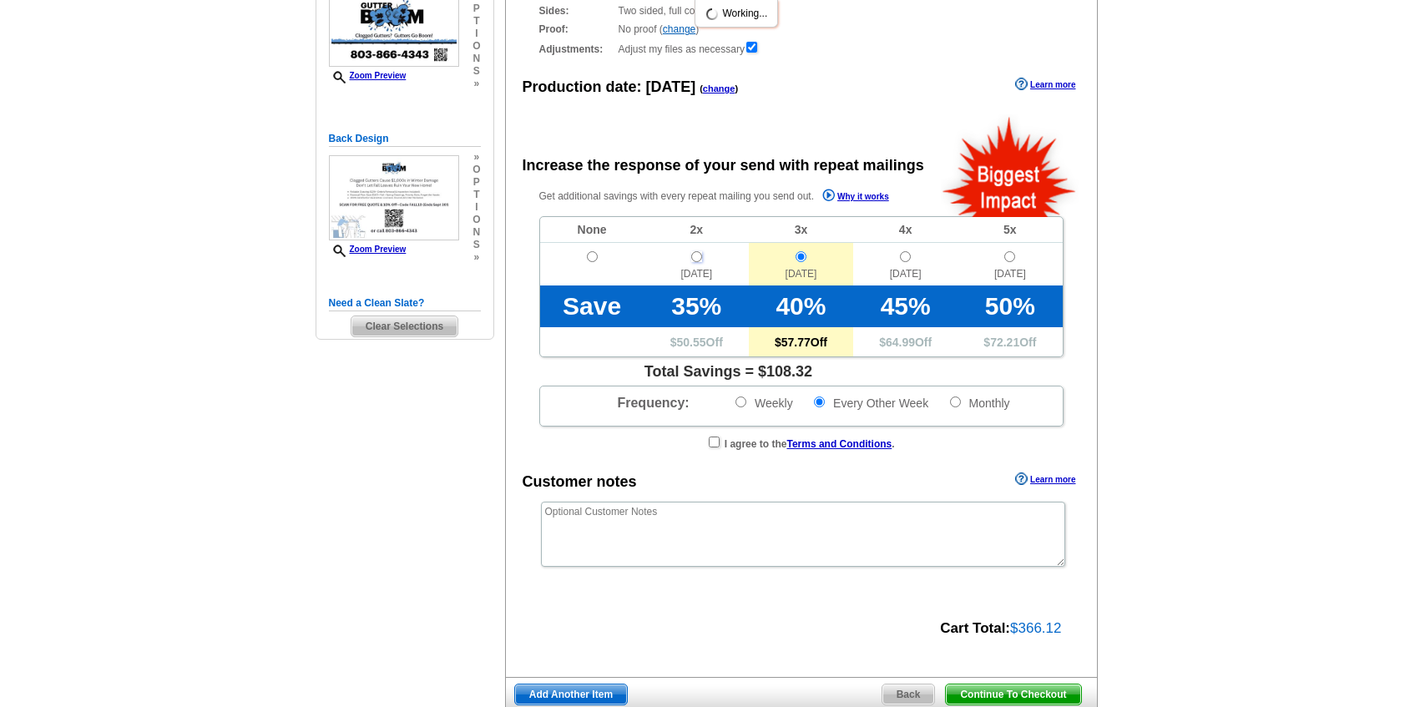
click at [696, 255] on input "radio" at bounding box center [696, 256] width 11 height 11
radio input "true"
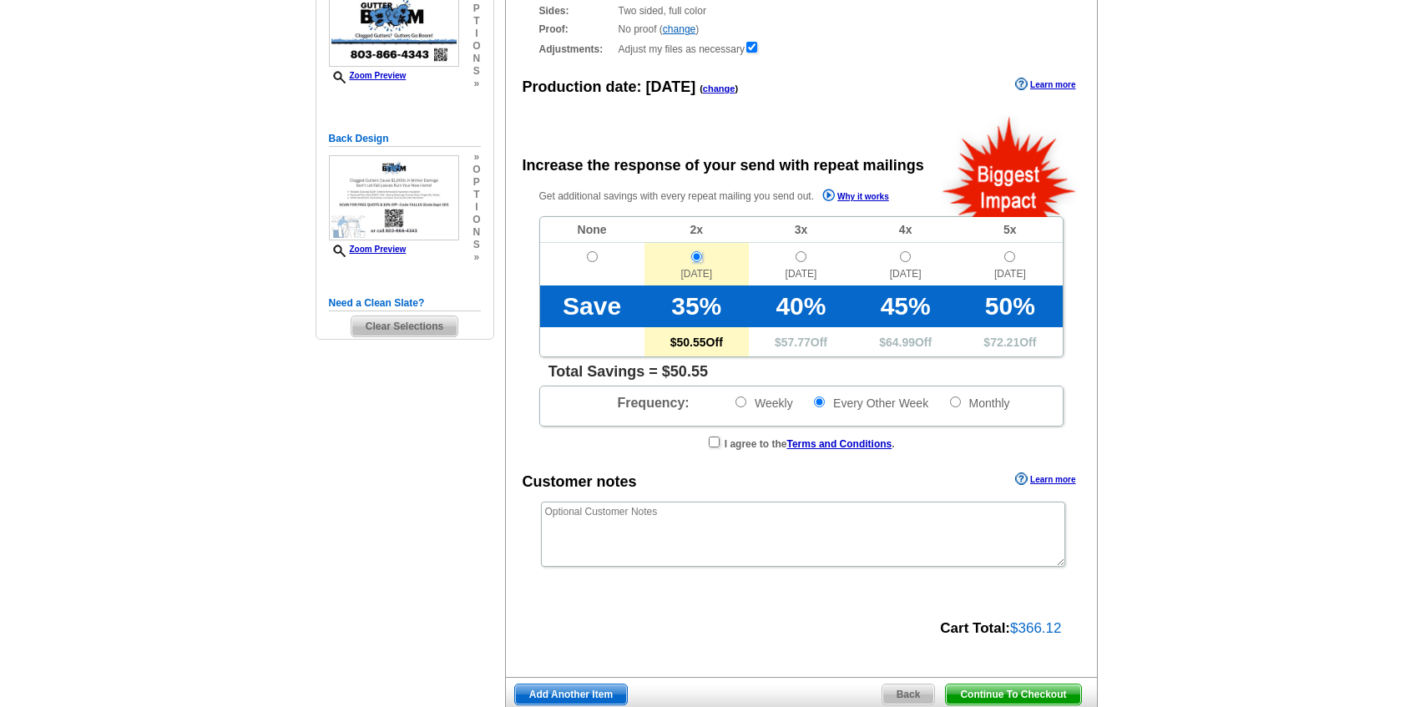
click at [694, 252] on input "radio" at bounding box center [696, 256] width 11 height 11
click at [821, 401] on input "Every Other Week" at bounding box center [819, 401] width 11 height 11
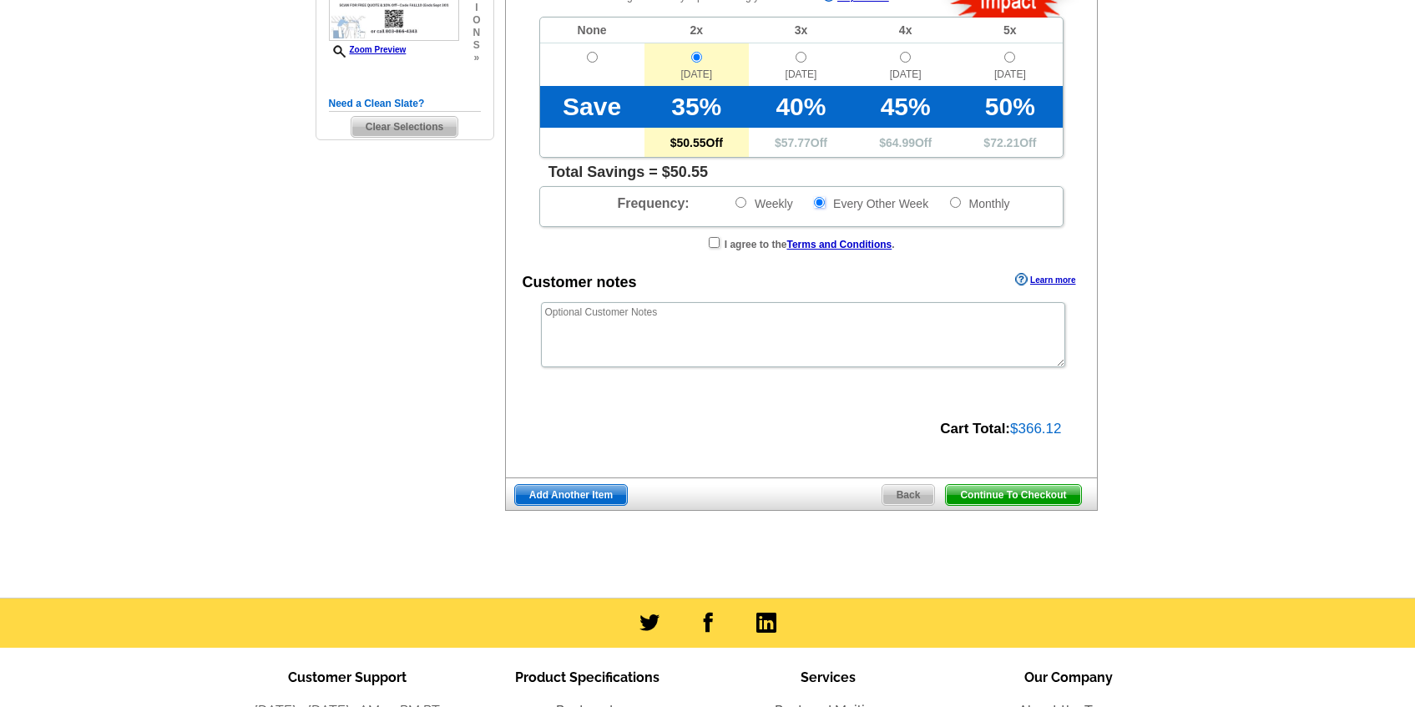
scroll to position [452, 0]
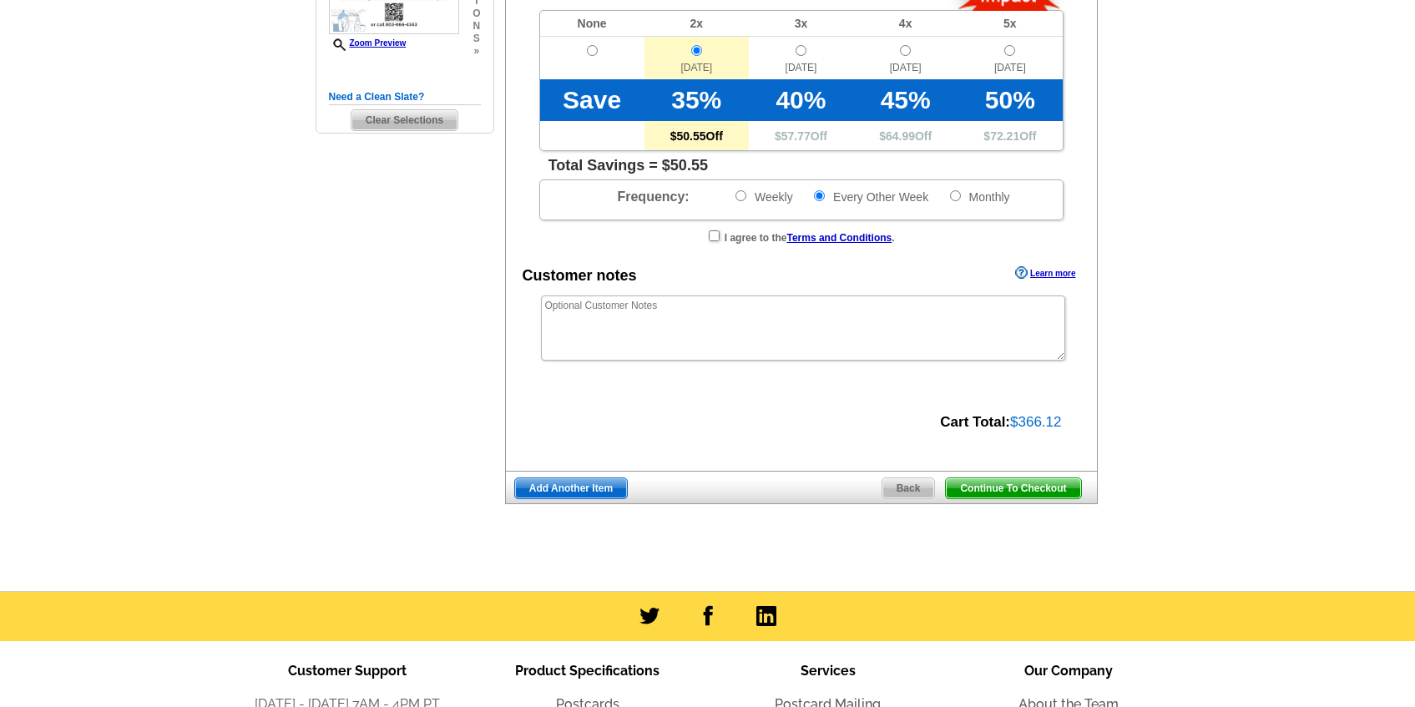
click at [1003, 489] on span "Continue To Checkout" at bounding box center [1013, 488] width 134 height 20
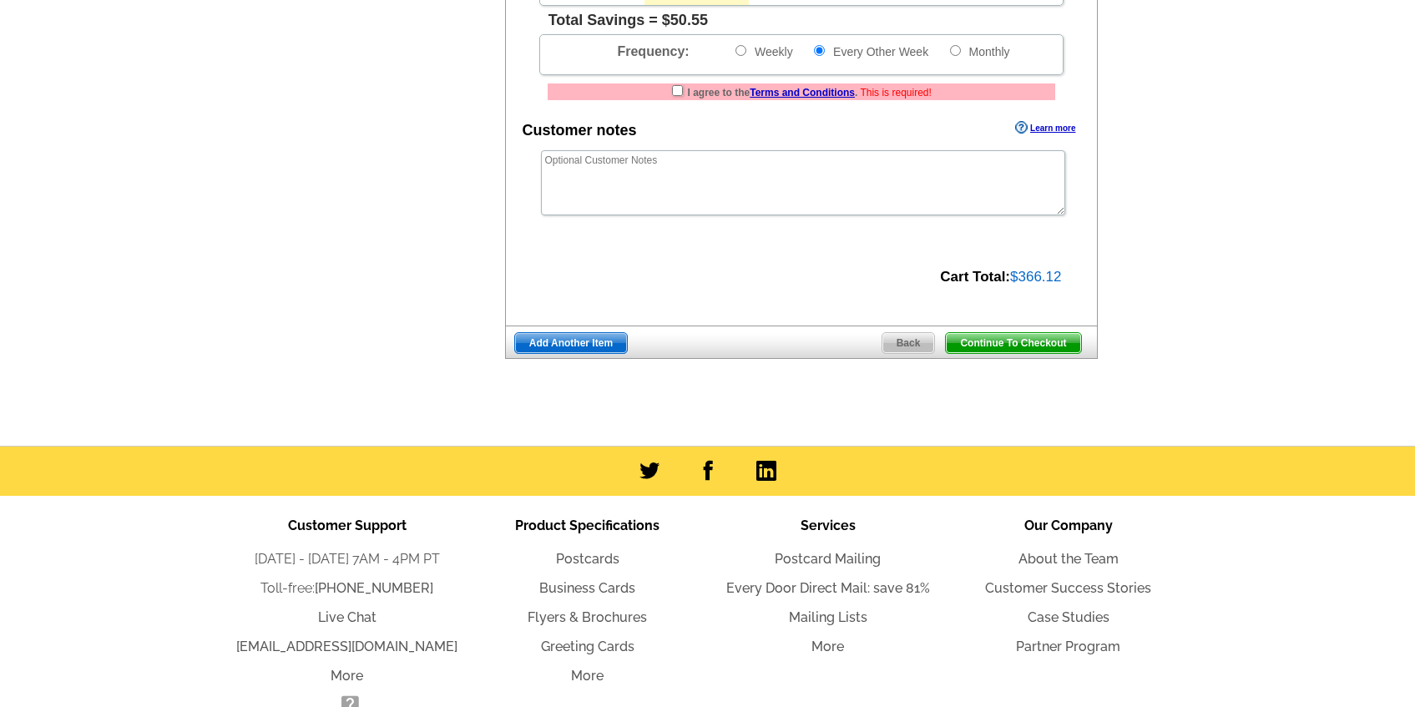
scroll to position [600, 0]
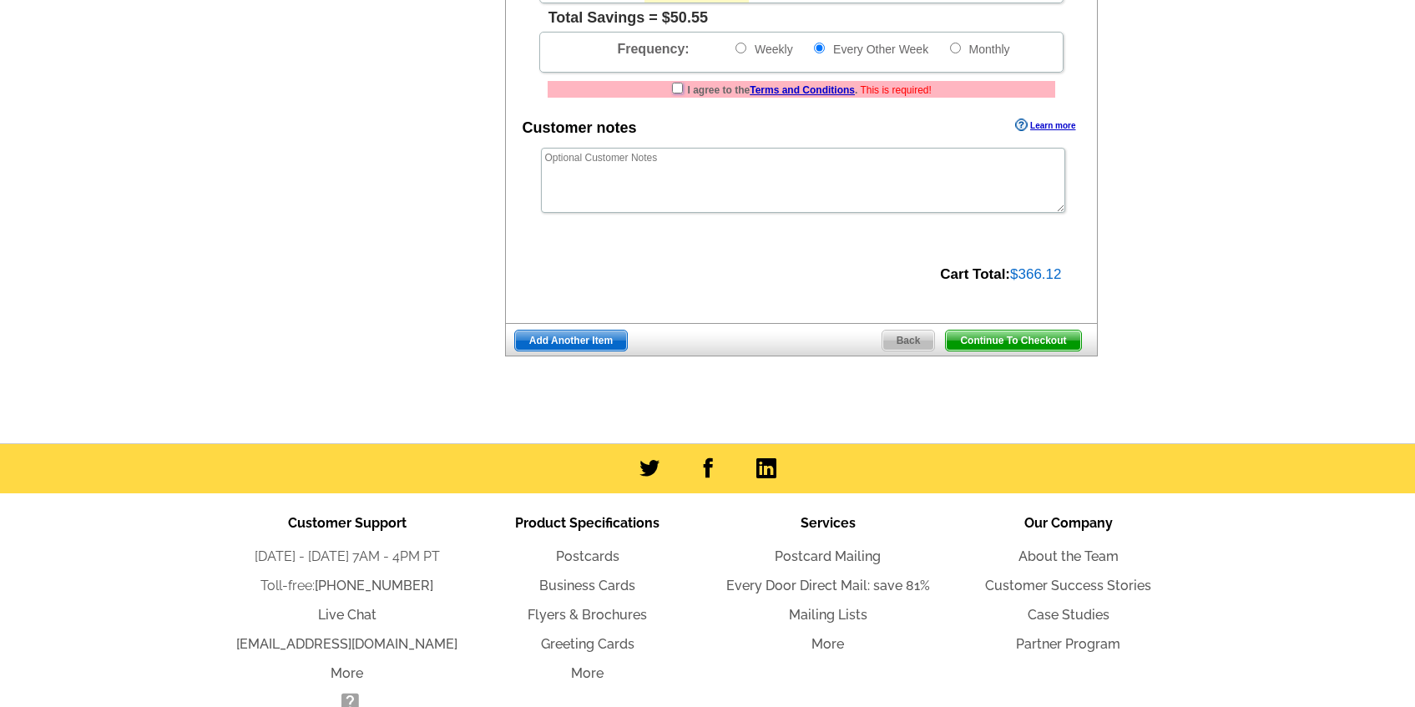
click at [675, 89] on input "checkbox" at bounding box center [677, 88] width 11 height 11
checkbox input "true"
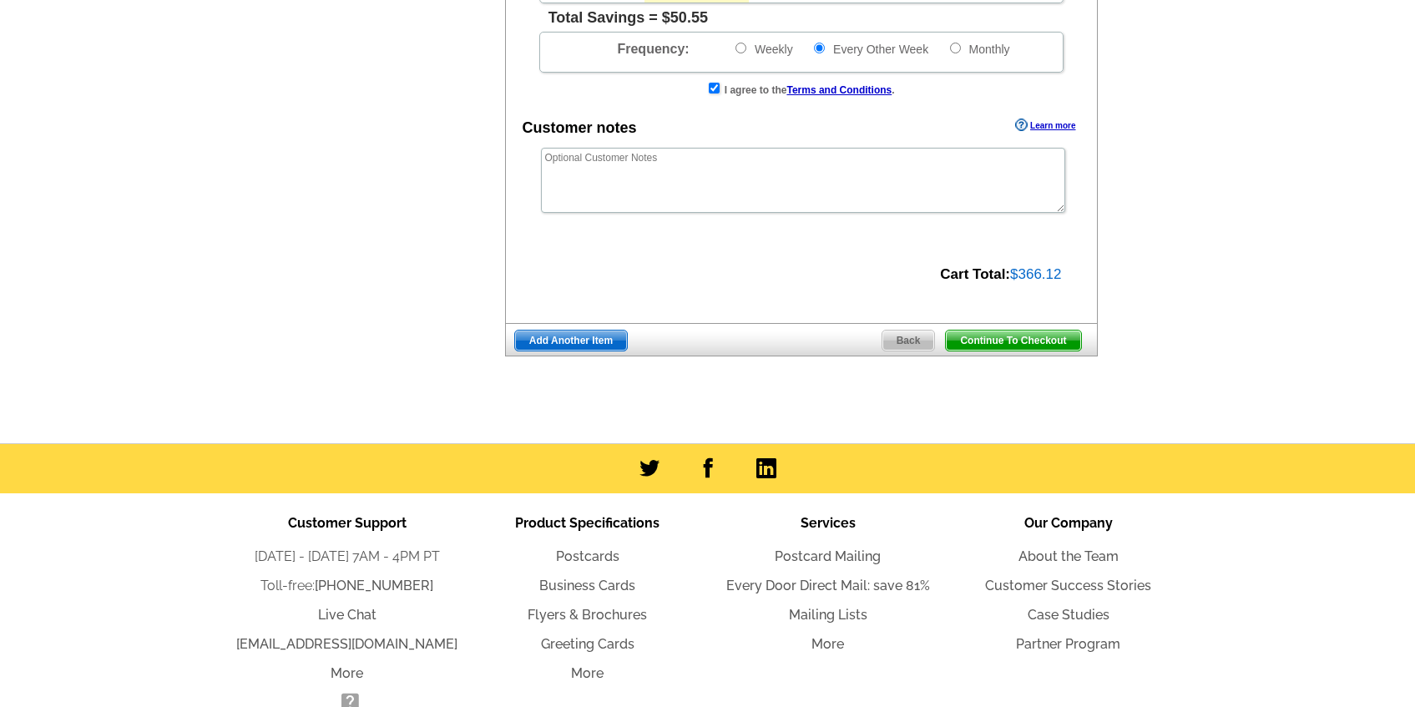
click at [967, 339] on span "Continue To Checkout" at bounding box center [1013, 340] width 134 height 20
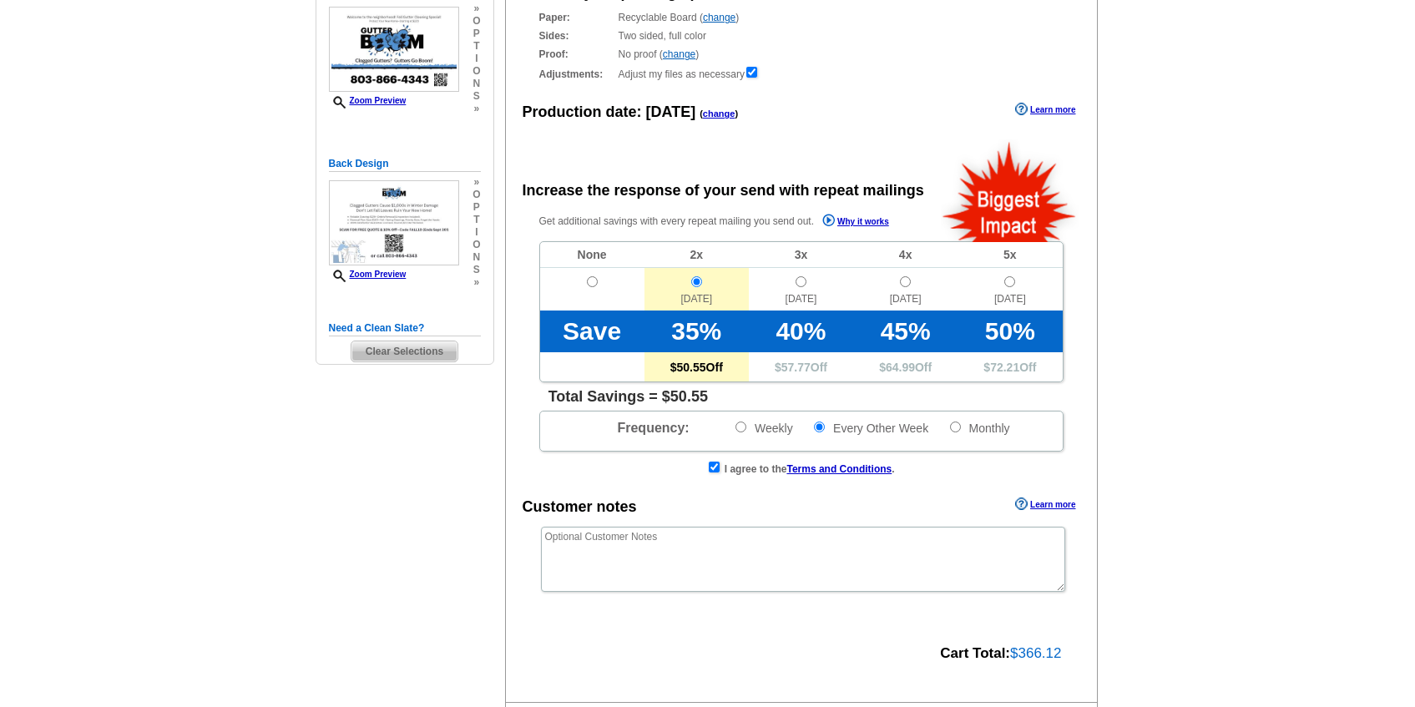
scroll to position [149, 0]
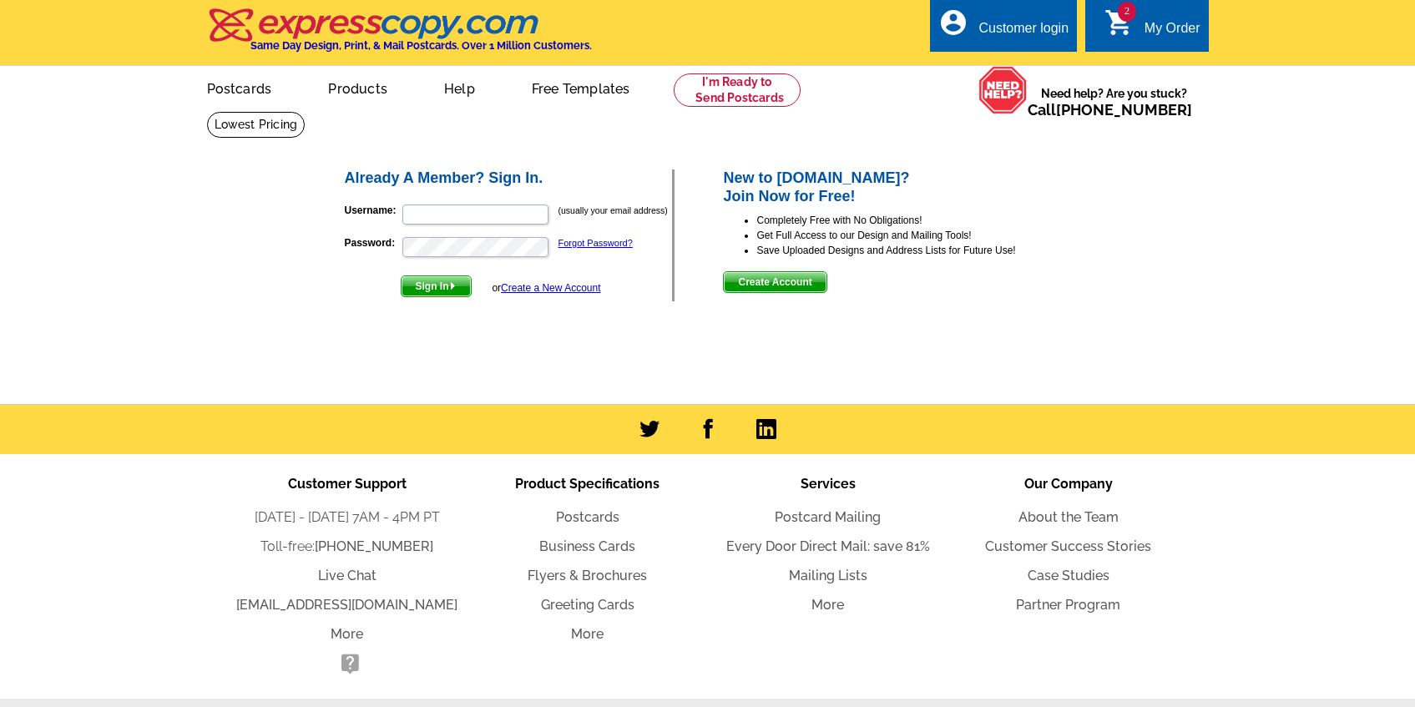
click at [532, 287] on link "Create a New Account" at bounding box center [550, 288] width 99 height 12
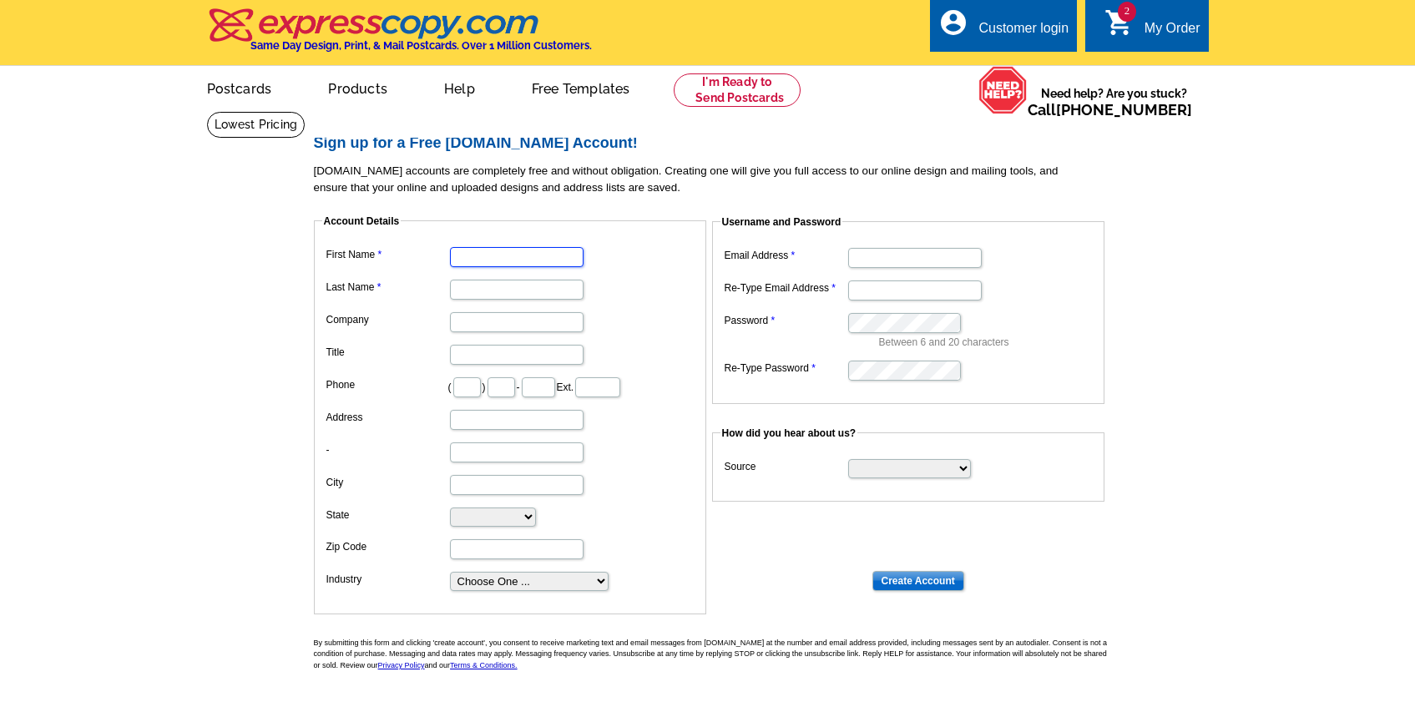
click at [464, 253] on input "First Name" at bounding box center [517, 257] width 134 height 20
type input "Torrey"
type input "[PERSON_NAME]"
type input "404"
type input "667"
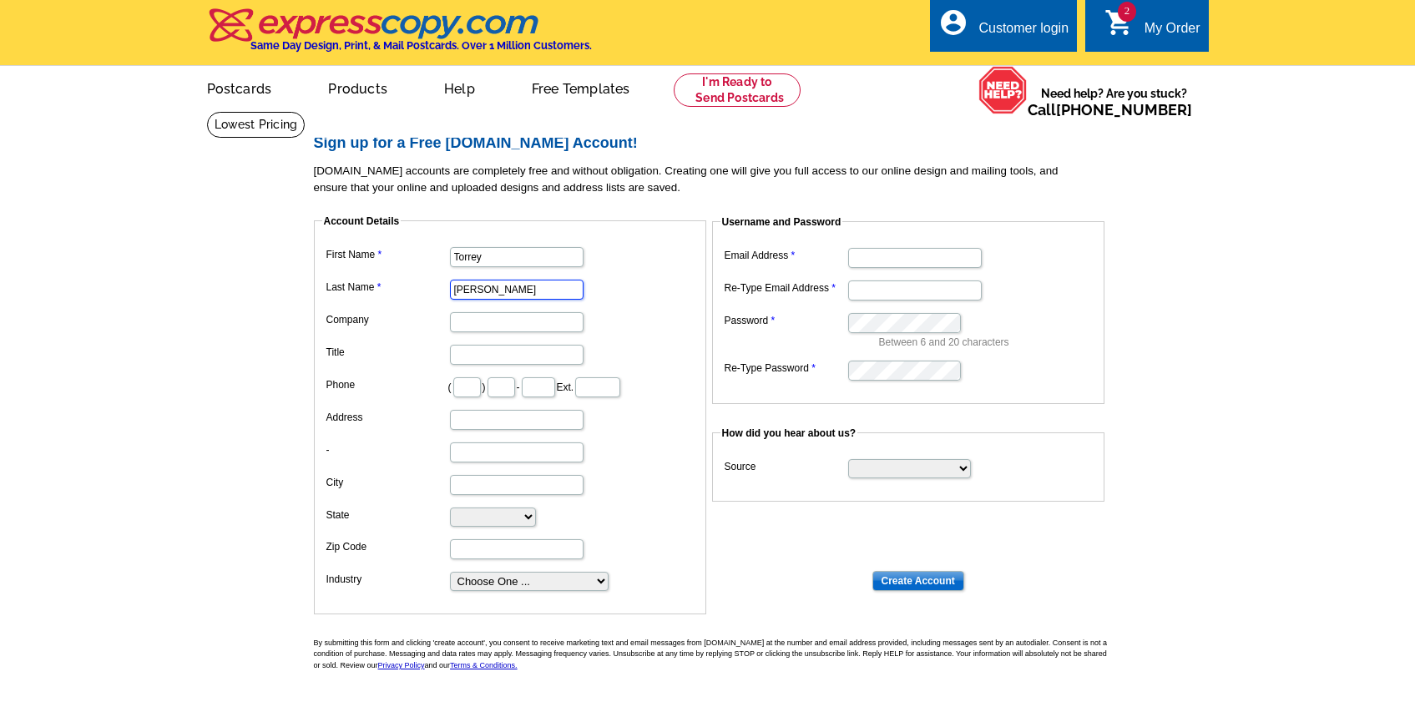
type input "3754"
type input "[STREET_ADDRESS]"
type input "[GEOGRAPHIC_DATA]"
select select "SC"
type input "29708-7974"
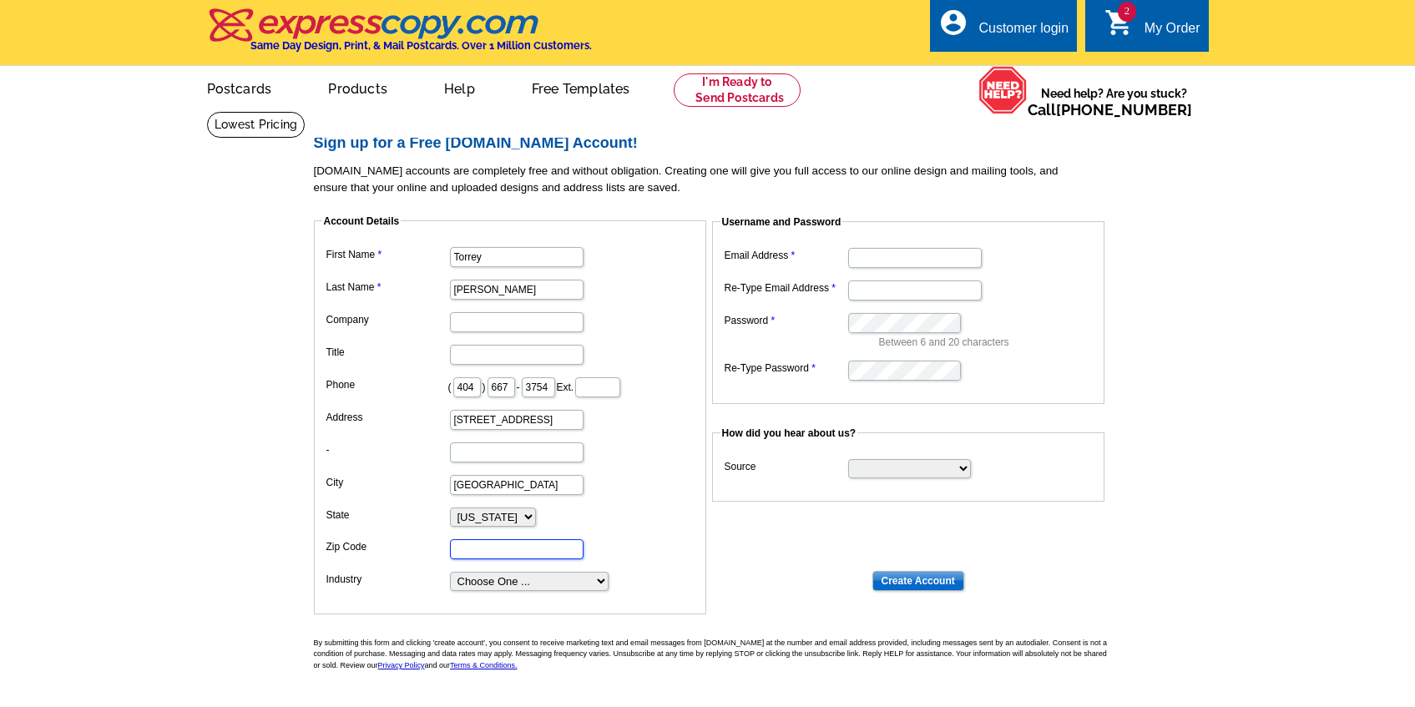
type input "[EMAIL_ADDRESS][DOMAIN_NAME]"
click at [487, 580] on select "Choose One ... Residential Real Estate Accounting Agriculture Architecture Arts…" at bounding box center [529, 581] width 159 height 19
select select "65"
click at [450, 572] on select "Choose One ... Residential Real Estate Accounting Agriculture Architecture Arts…" at bounding box center [529, 581] width 159 height 19
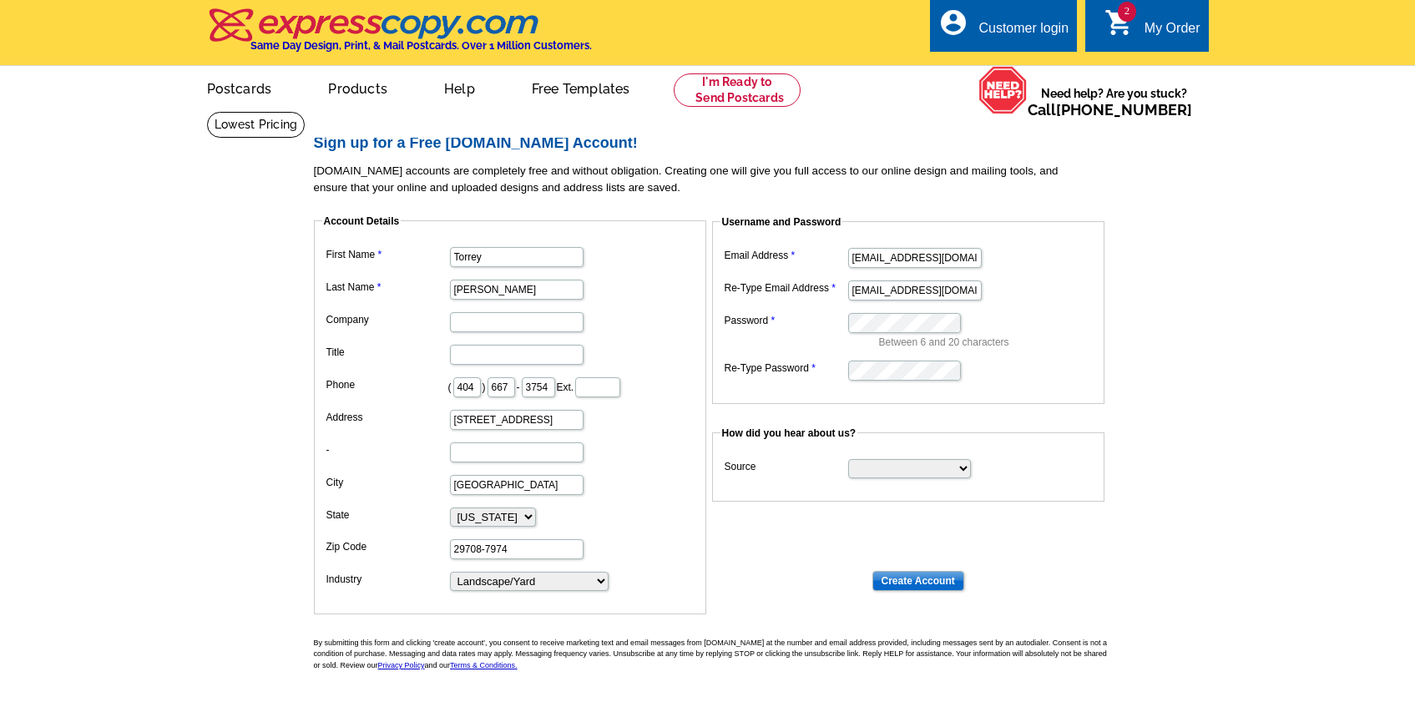
click at [164, 342] on main "Sign up for a Free [DOMAIN_NAME] Account! [DOMAIN_NAME] accounts are completely…" at bounding box center [707, 439] width 1415 height 657
click at [897, 582] on input "Create Account" at bounding box center [918, 581] width 92 height 20
